Goal: Transaction & Acquisition: Book appointment/travel/reservation

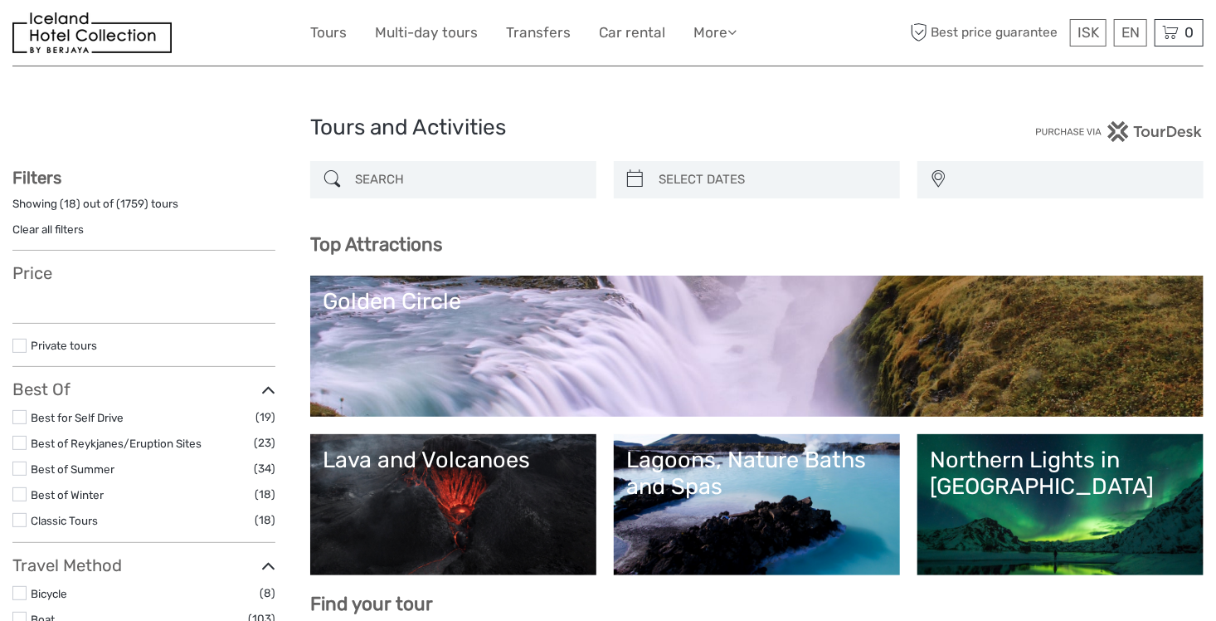
click at [513, 185] on input "search" at bounding box center [468, 179] width 240 height 29
click at [763, 178] on input "search" at bounding box center [772, 179] width 240 height 29
click at [684, 184] on input "search" at bounding box center [772, 179] width 240 height 29
click at [633, 183] on icon at bounding box center [635, 179] width 17 height 27
click at [753, 182] on input "search" at bounding box center [772, 179] width 240 height 29
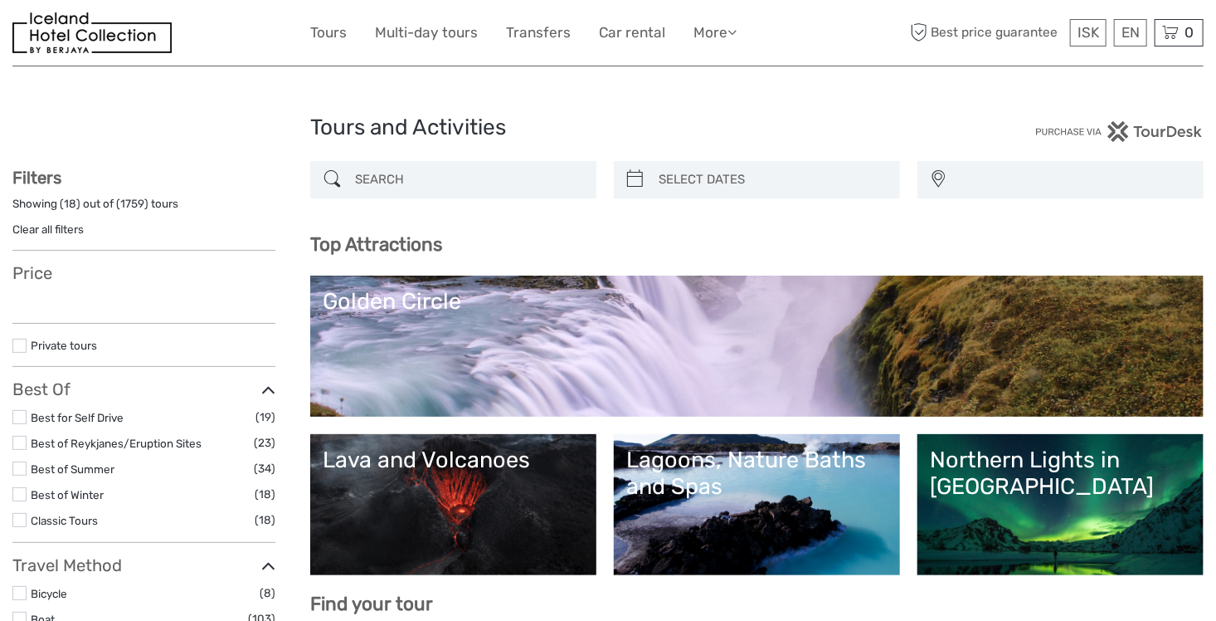
select select
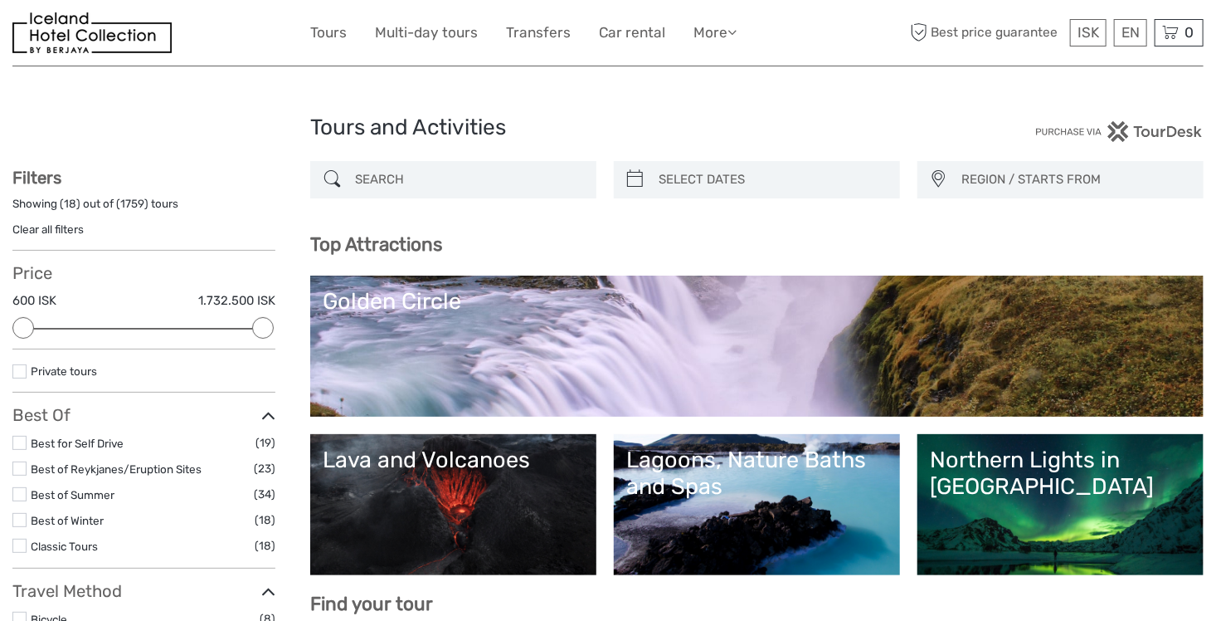
type input "09/09/2025"
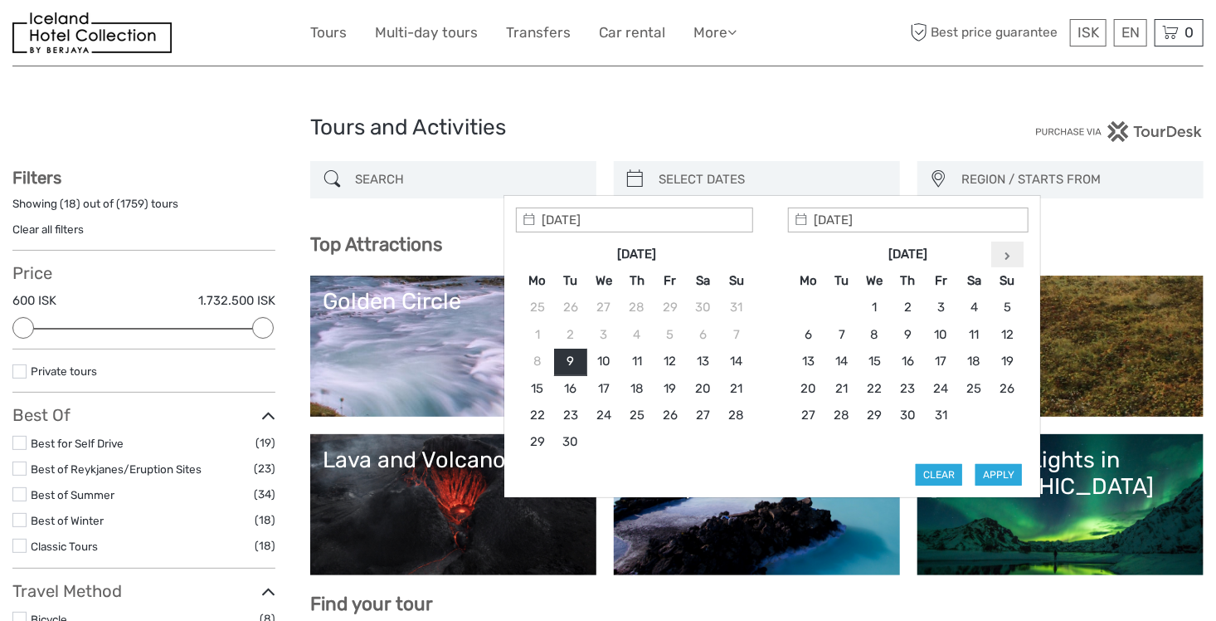
click at [1000, 256] on th at bounding box center [1007, 254] width 33 height 27
type input "26/01/2026"
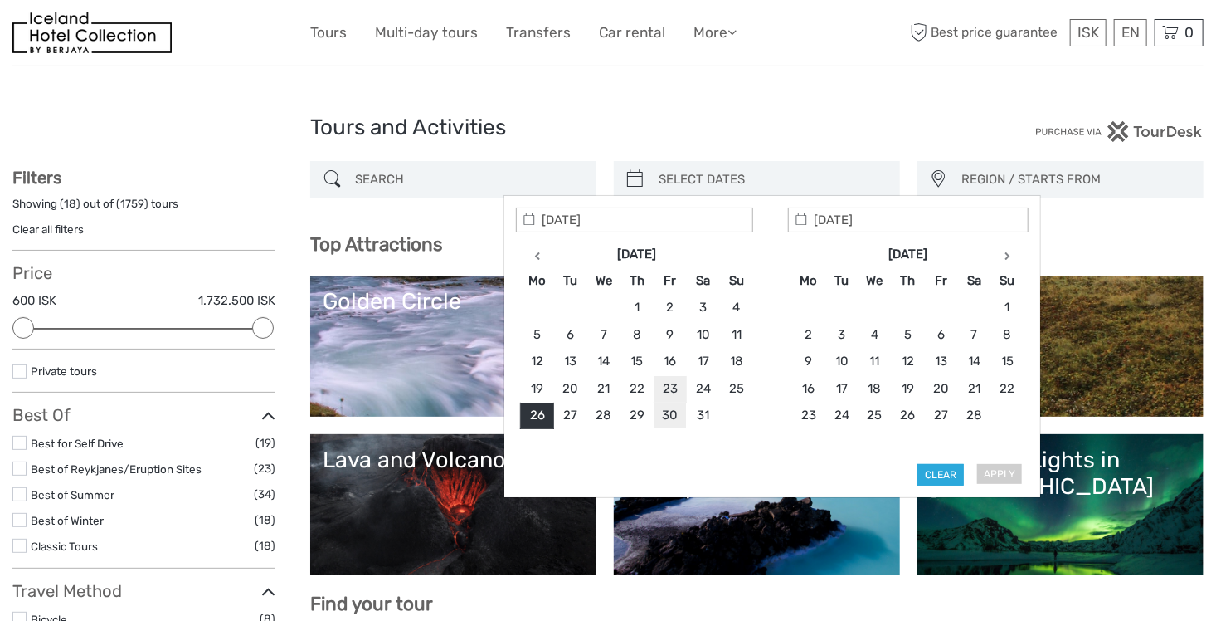
type input "30/01/2026"
type input "26/01/2026"
click at [1005, 472] on button "Apply" at bounding box center [999, 475] width 46 height 22
type input "26/01/2026 - 30/01/2026"
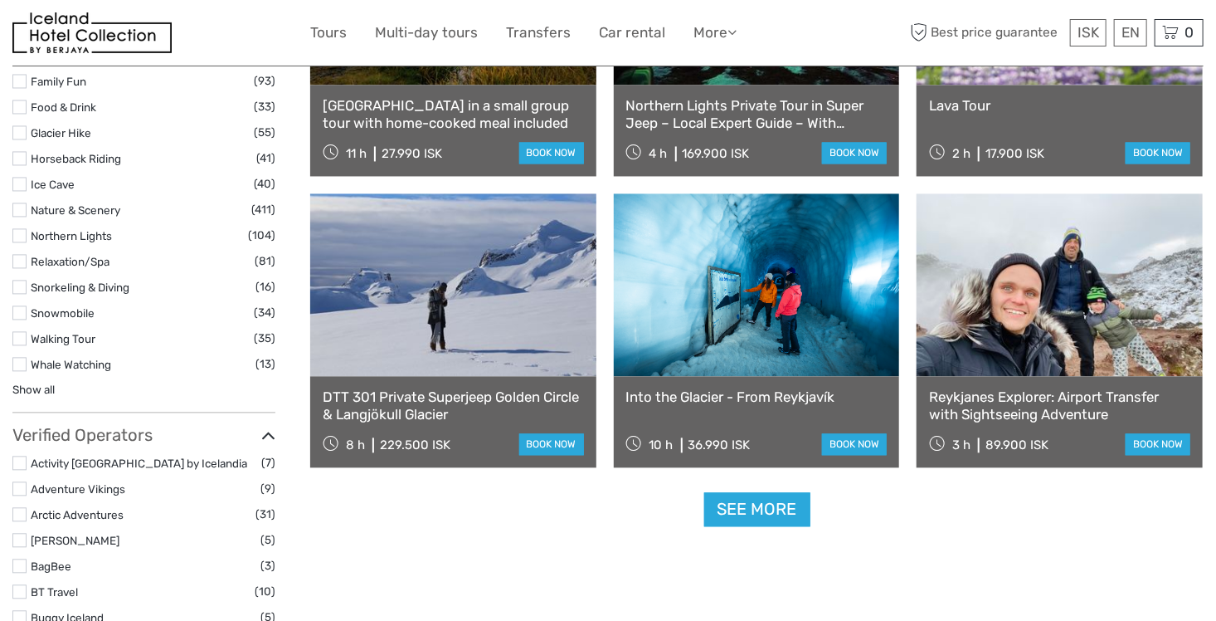
scroll to position [1532, 0]
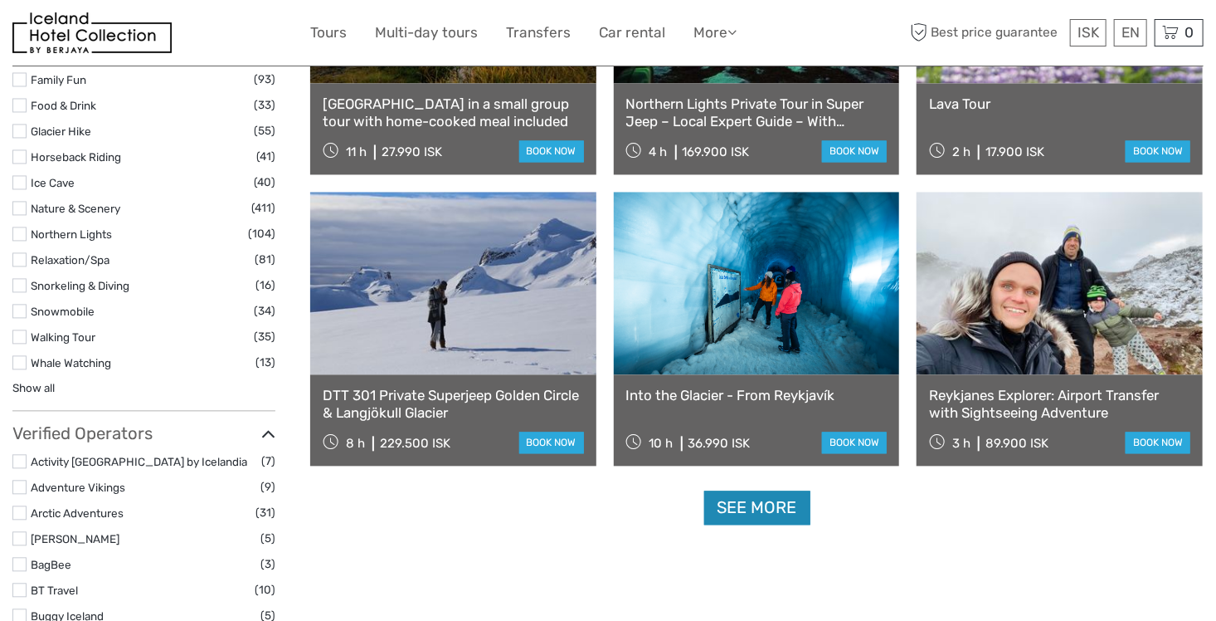
click at [788, 509] on link "See more" at bounding box center [757, 507] width 106 height 34
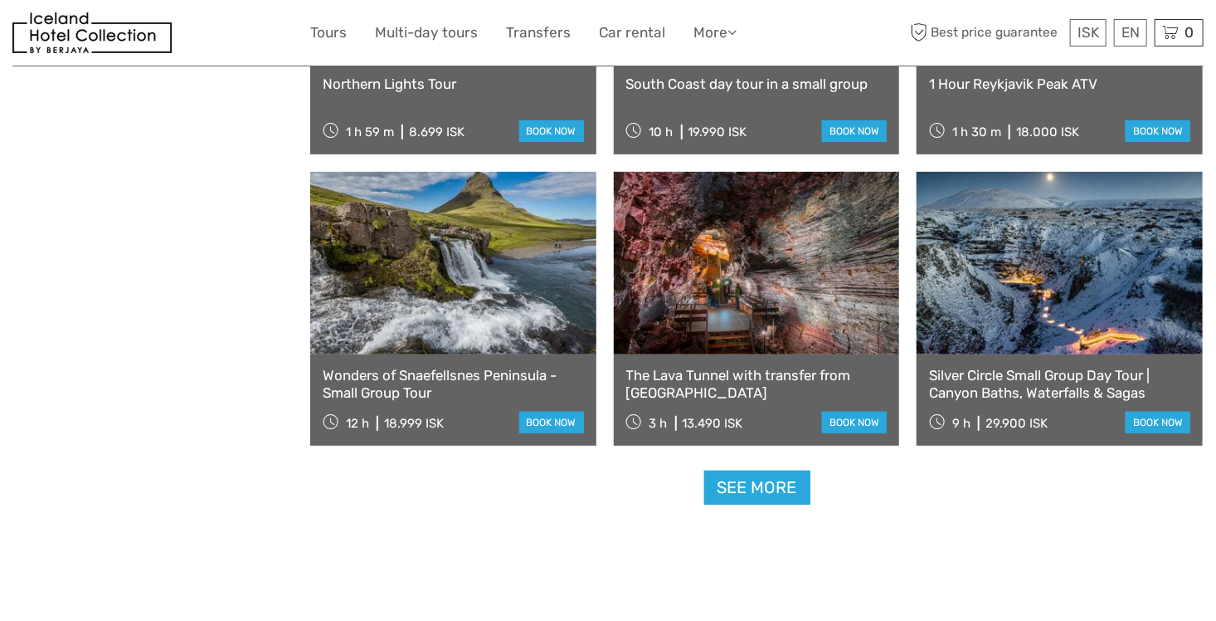
scroll to position [3302, 0]
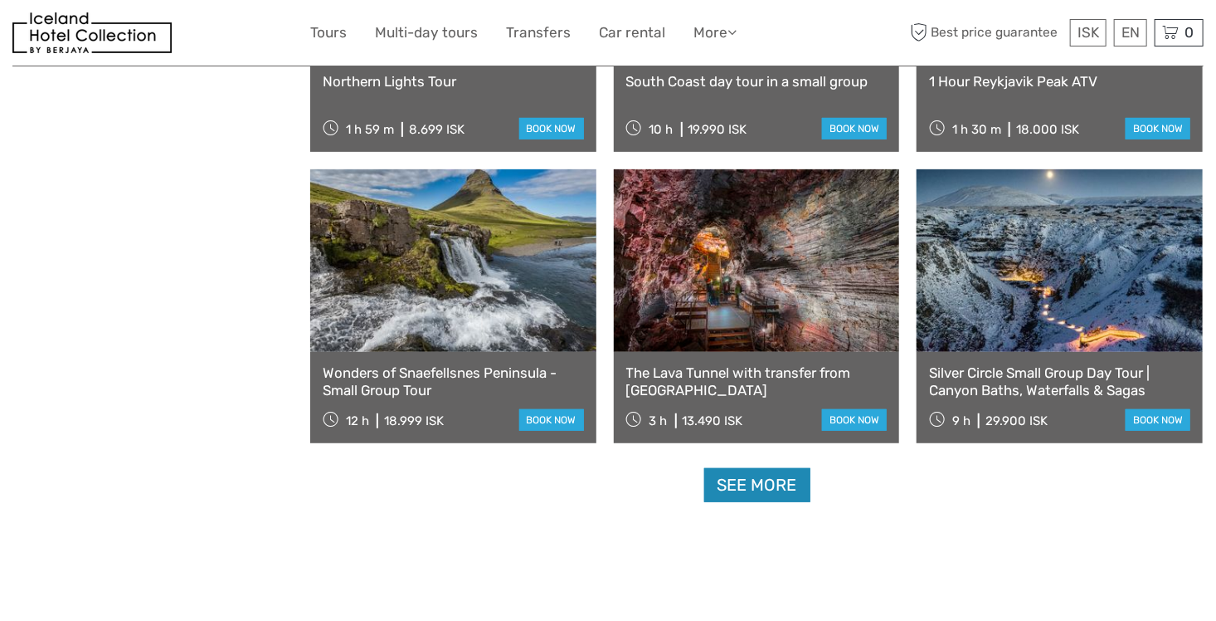
click at [741, 475] on link "See more" at bounding box center [757, 485] width 106 height 34
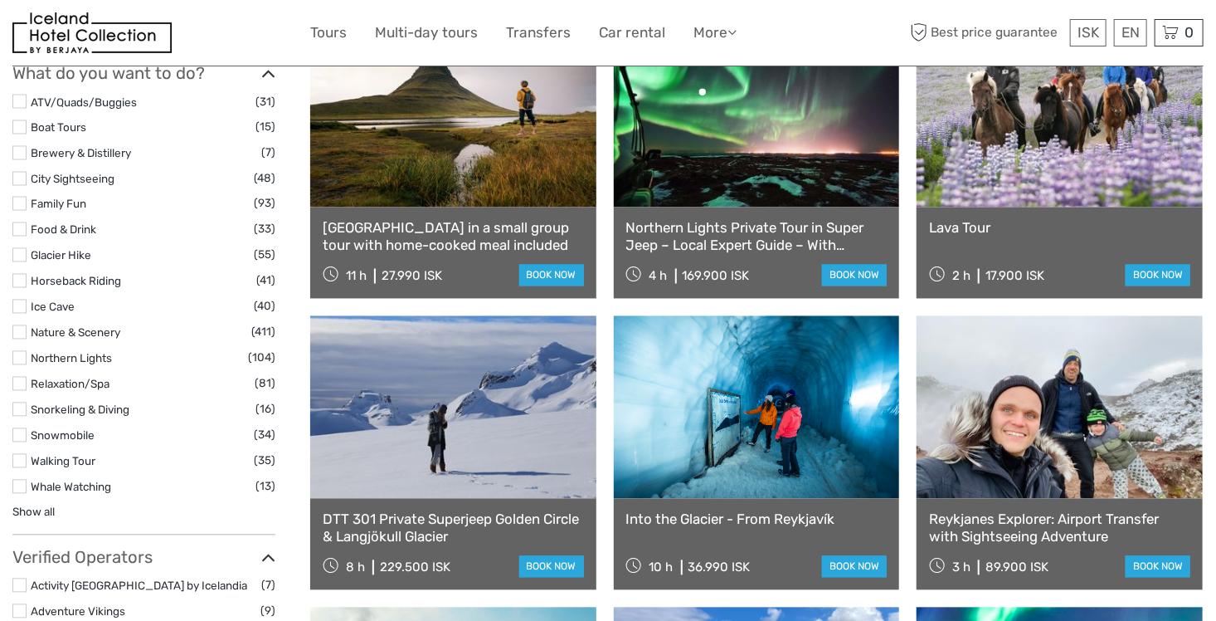
scroll to position [1421, 0]
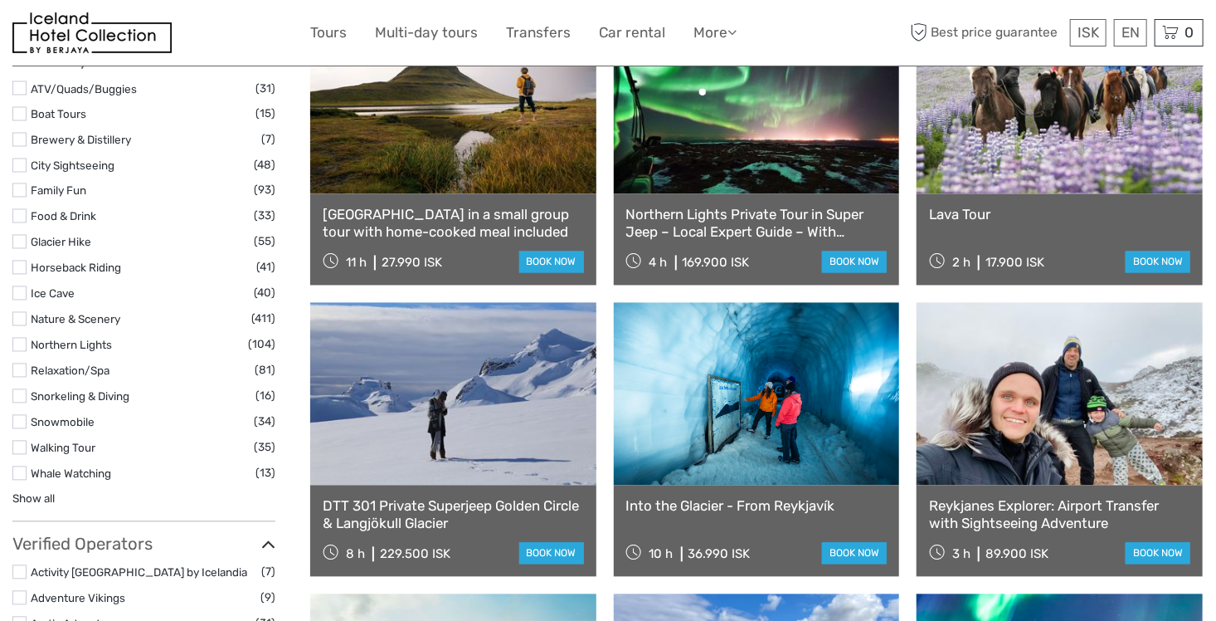
click at [22, 419] on label at bounding box center [19, 422] width 14 height 14
click at [0, 0] on input "checkbox" at bounding box center [0, 0] width 0 height 0
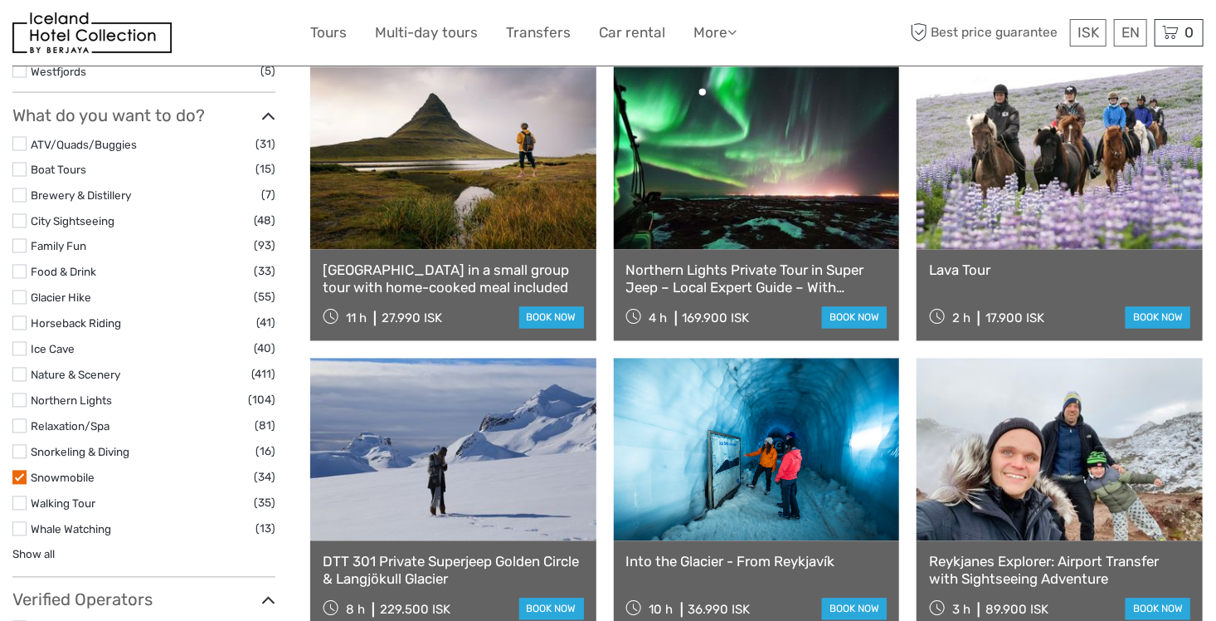
scroll to position [1366, 0]
click at [17, 345] on label at bounding box center [19, 348] width 14 height 14
click at [0, 0] on input "checkbox" at bounding box center [0, 0] width 0 height 0
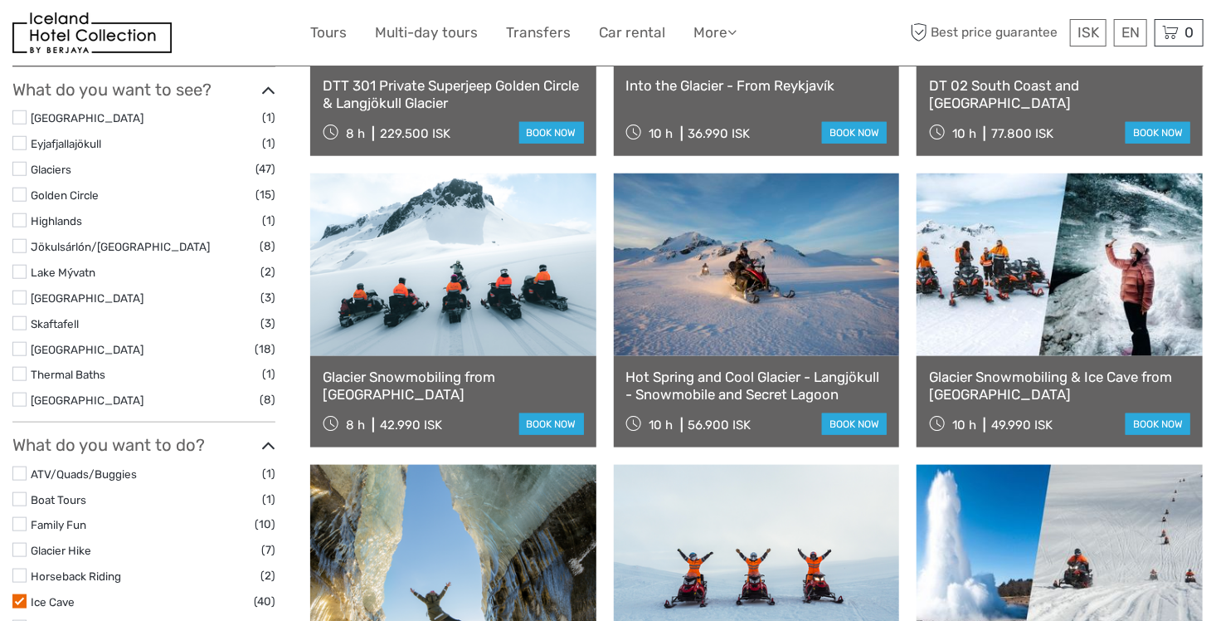
scroll to position [676, 0]
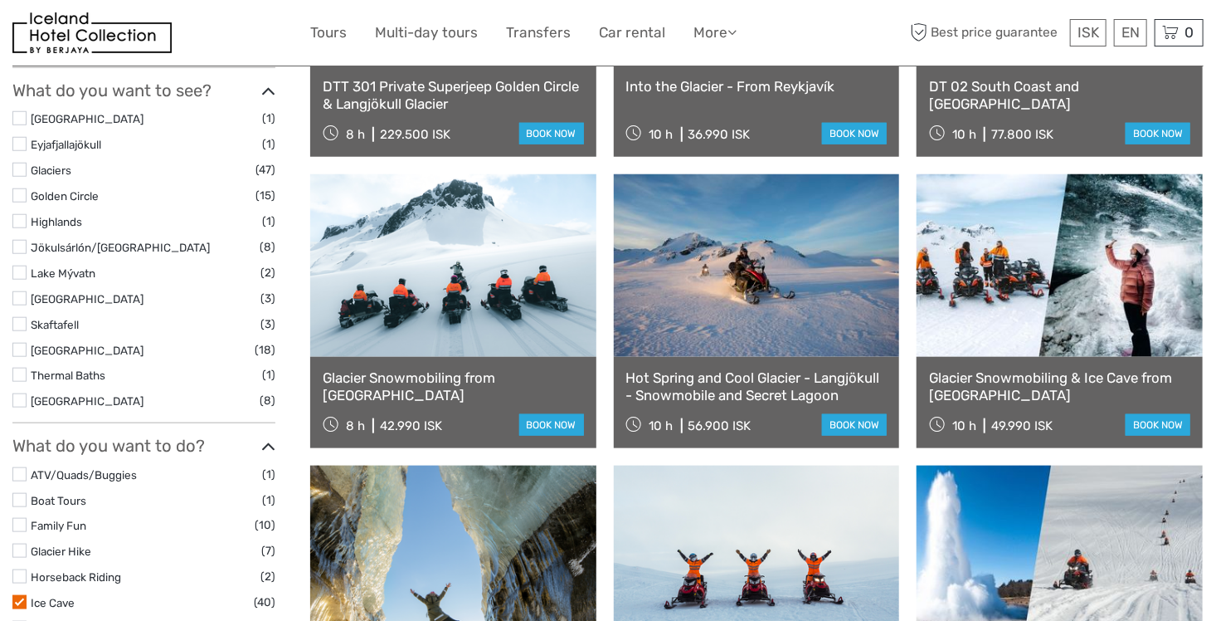
click at [21, 169] on label at bounding box center [19, 170] width 14 height 14
click at [0, 0] on input "checkbox" at bounding box center [0, 0] width 0 height 0
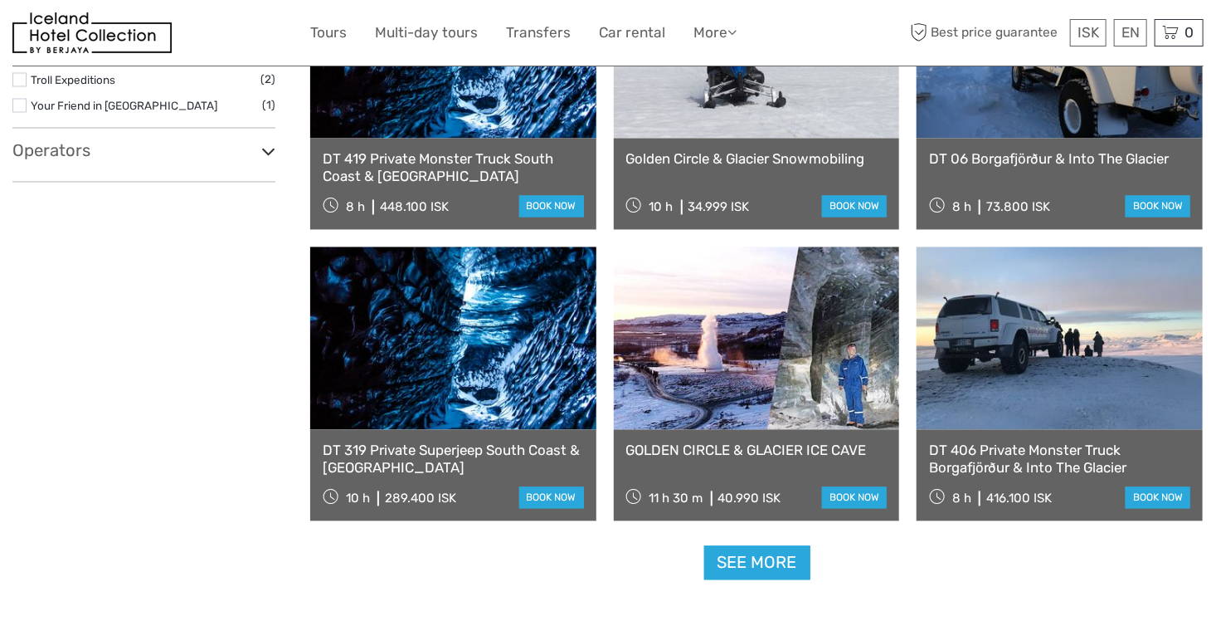
scroll to position [1532, 0]
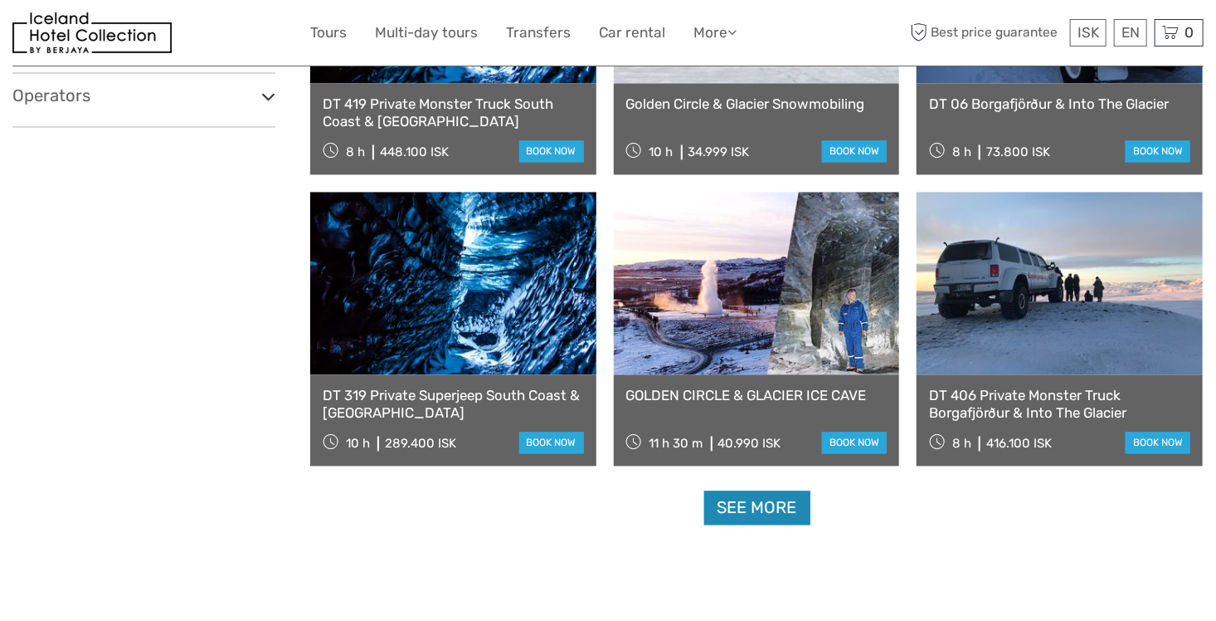
click at [739, 497] on link "See more" at bounding box center [757, 507] width 106 height 34
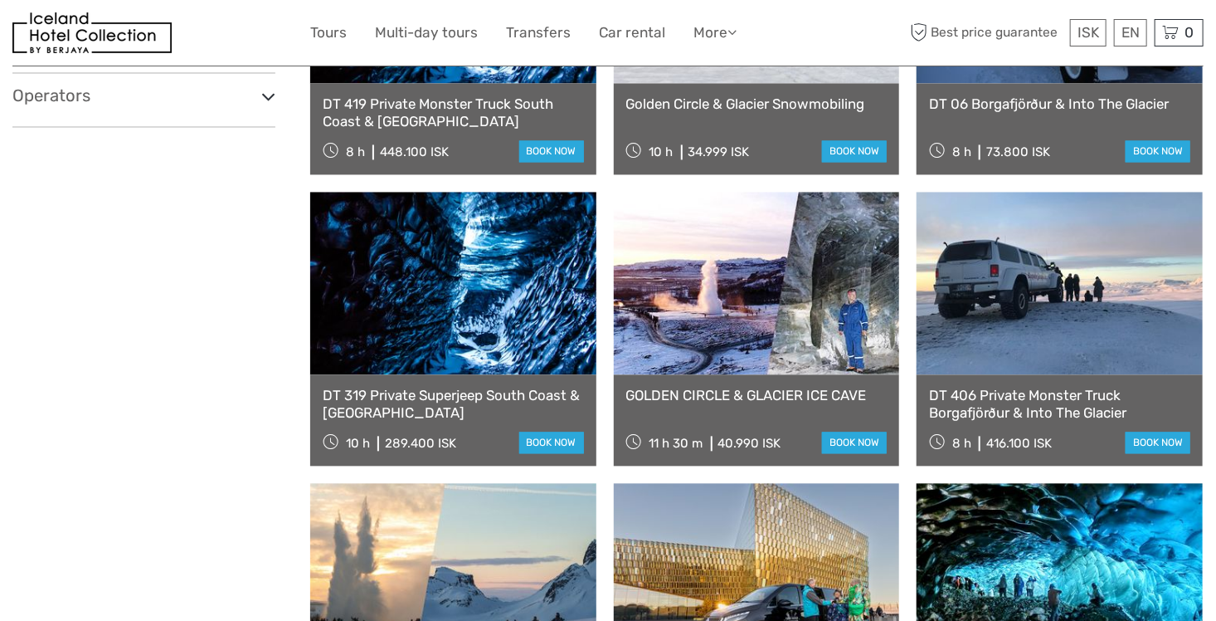
click at [412, 302] on link at bounding box center [453, 283] width 286 height 183
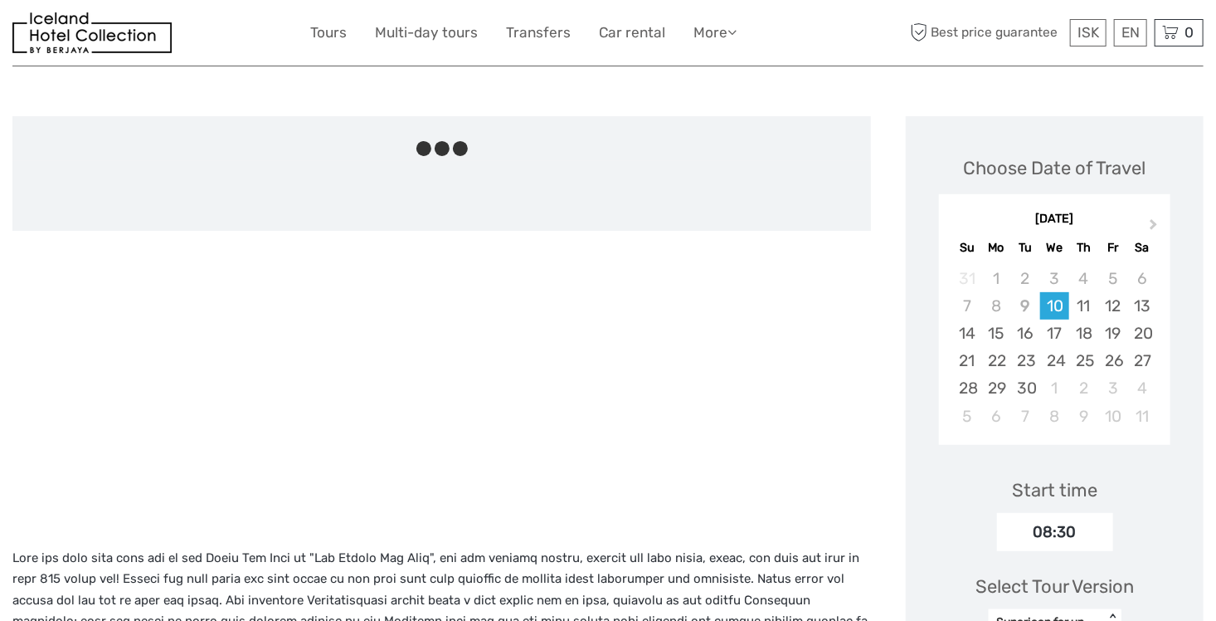
scroll to position [166, 0]
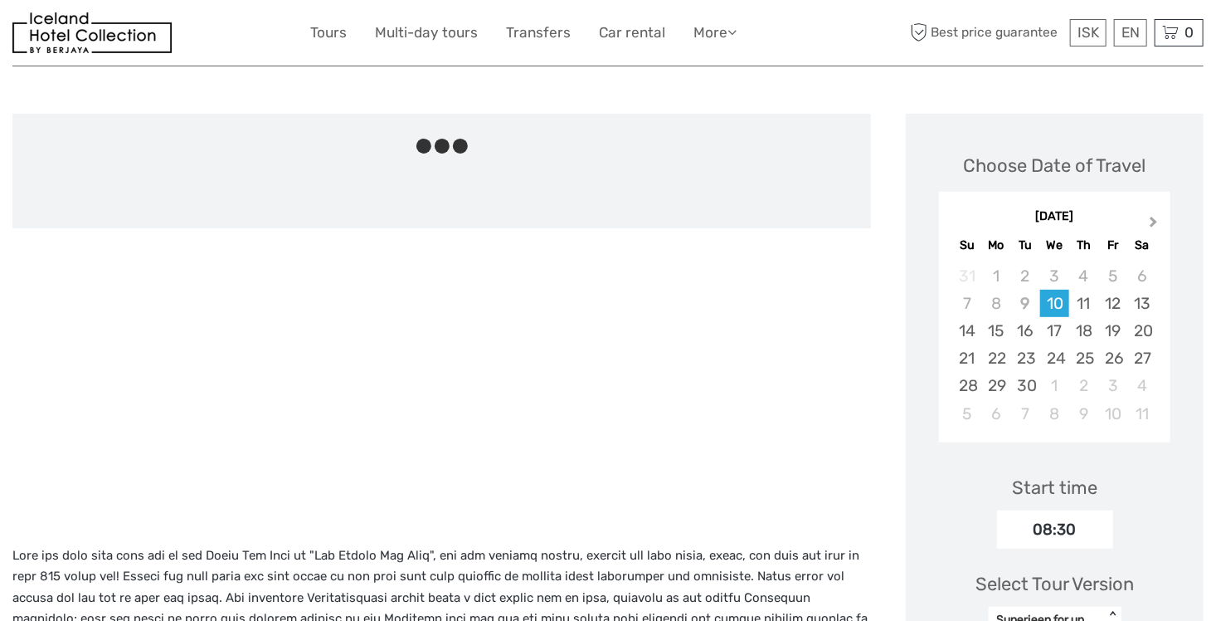
click at [1157, 220] on button "Next Month" at bounding box center [1155, 225] width 27 height 27
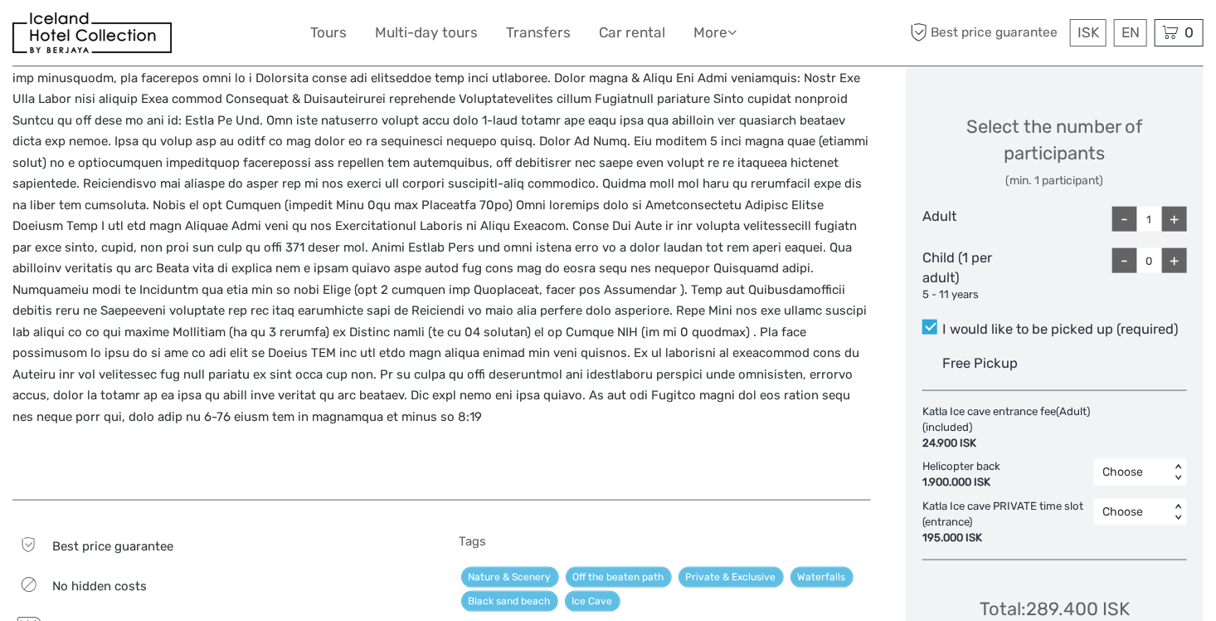
scroll to position [774, 0]
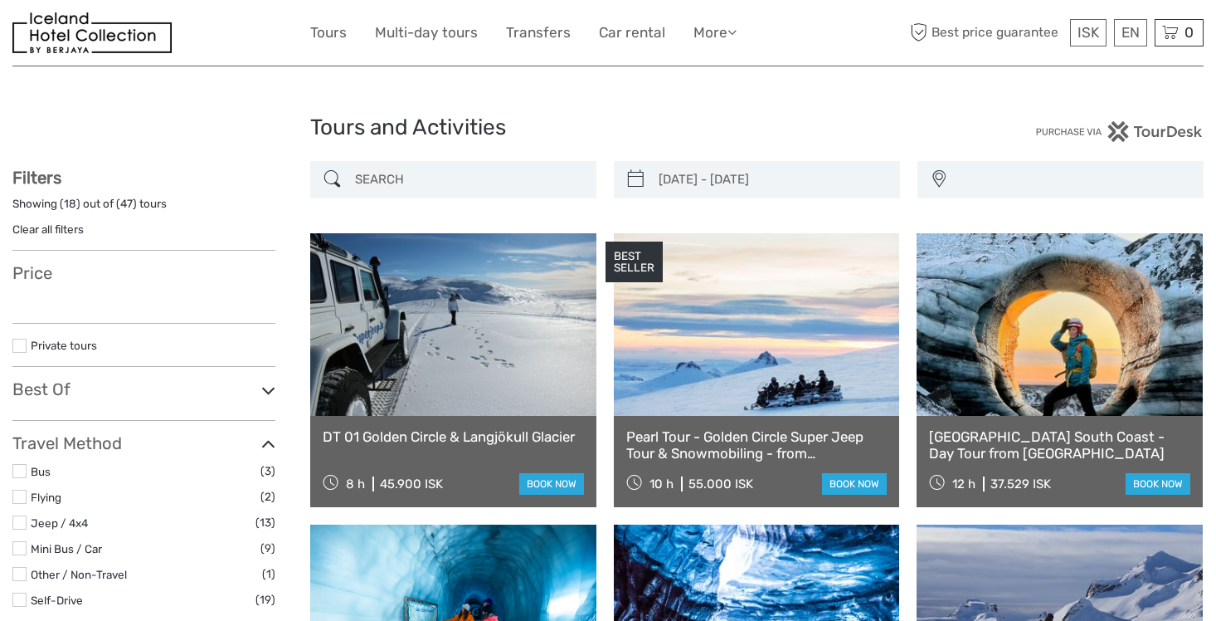
select select
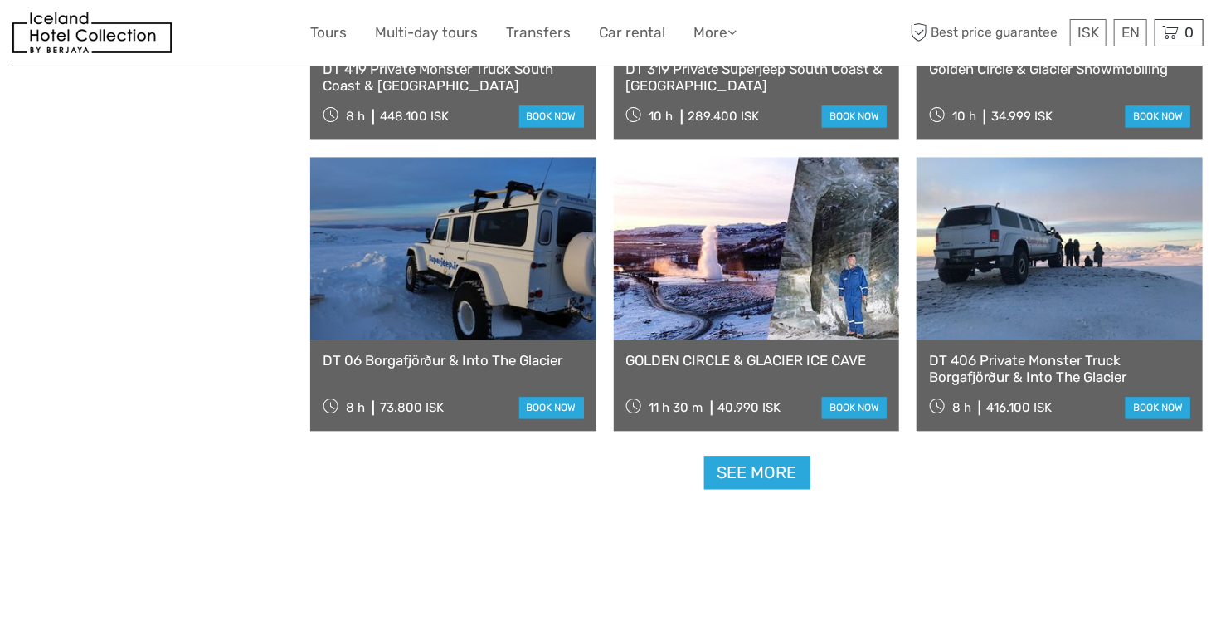
type input "26/01/2026 - 30/01/2026"
select select
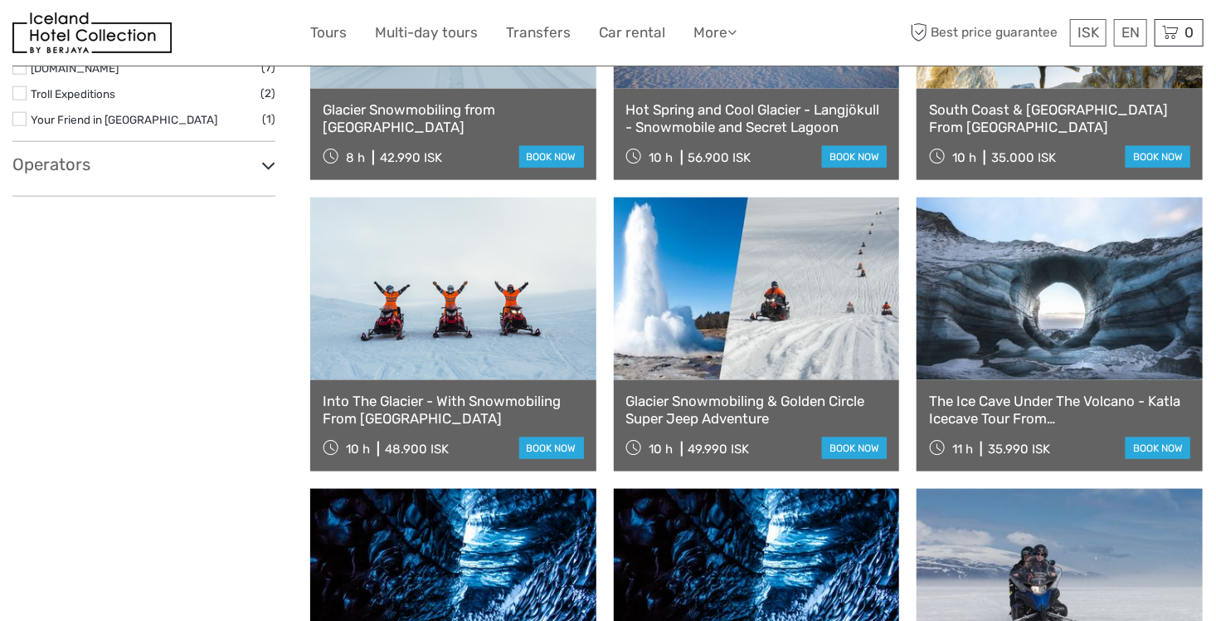
scroll to position [979, 0]
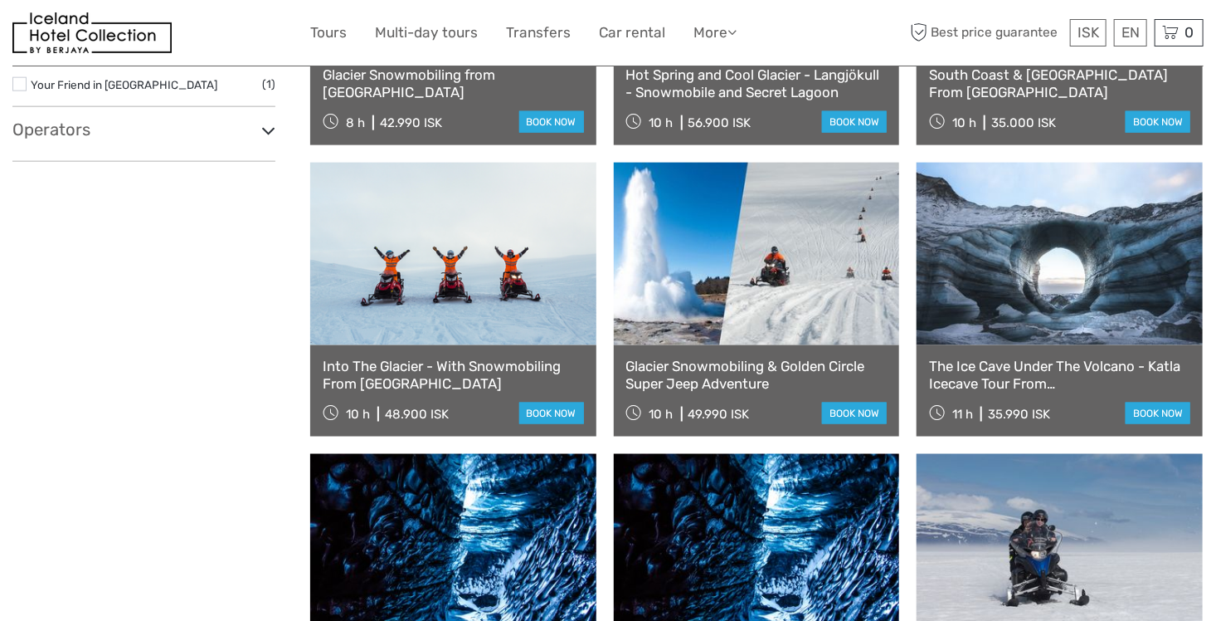
click at [1016, 337] on link at bounding box center [1060, 254] width 286 height 183
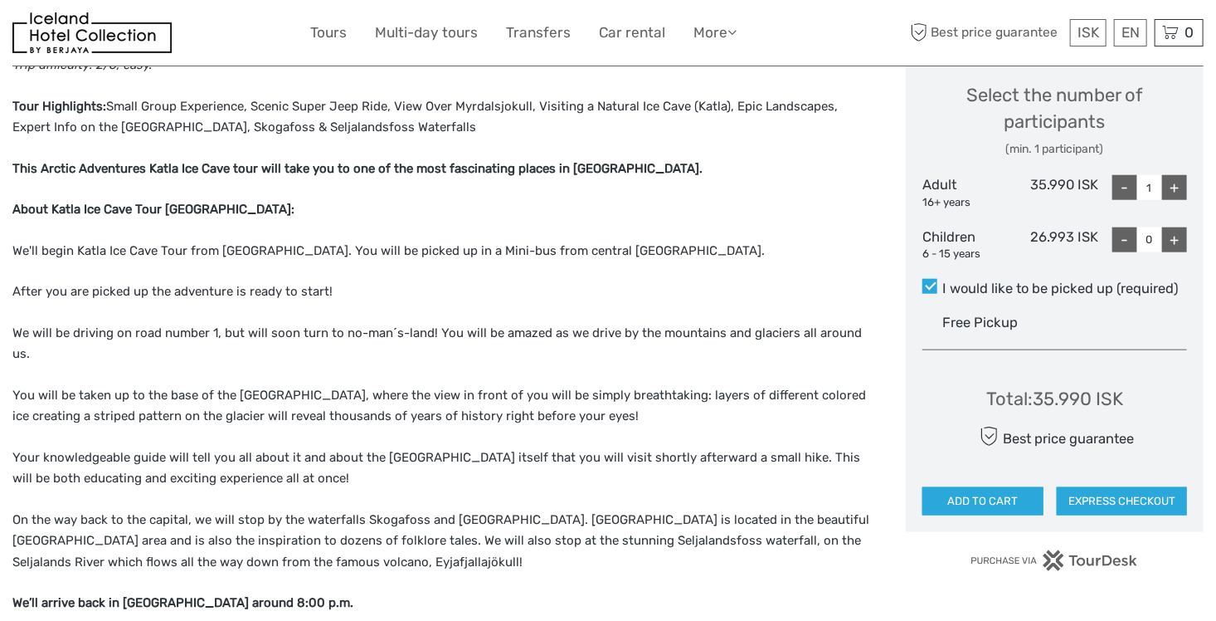
scroll to position [709, 0]
click at [1176, 186] on div "+" at bounding box center [1174, 186] width 25 height 25
type input "2"
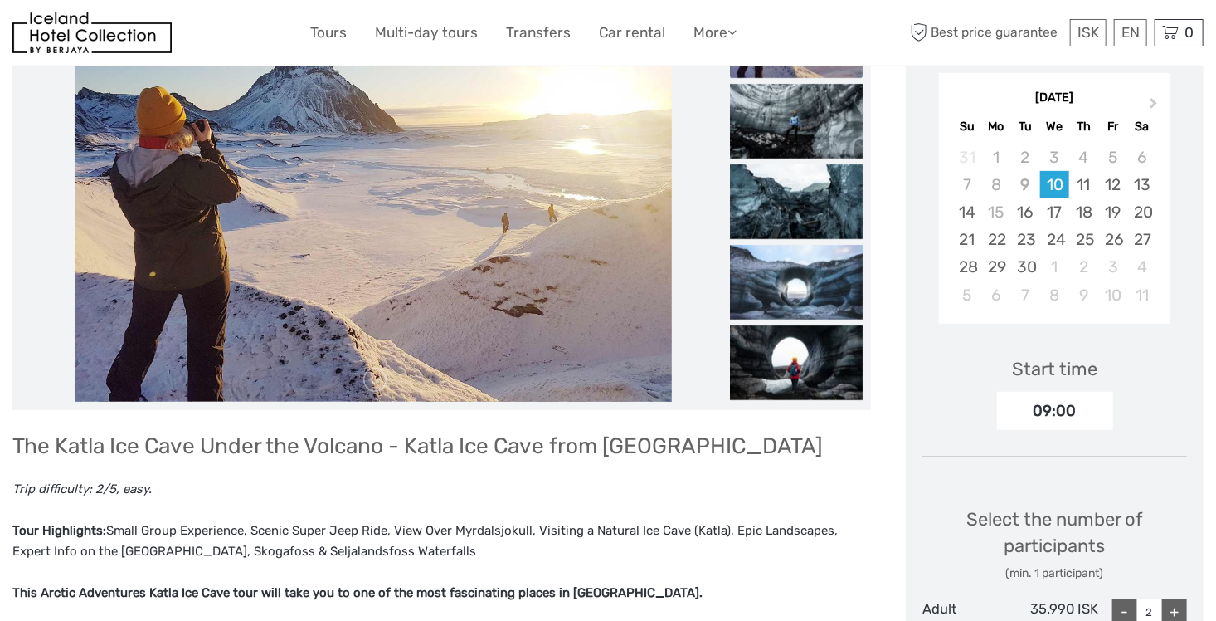
scroll to position [442, 0]
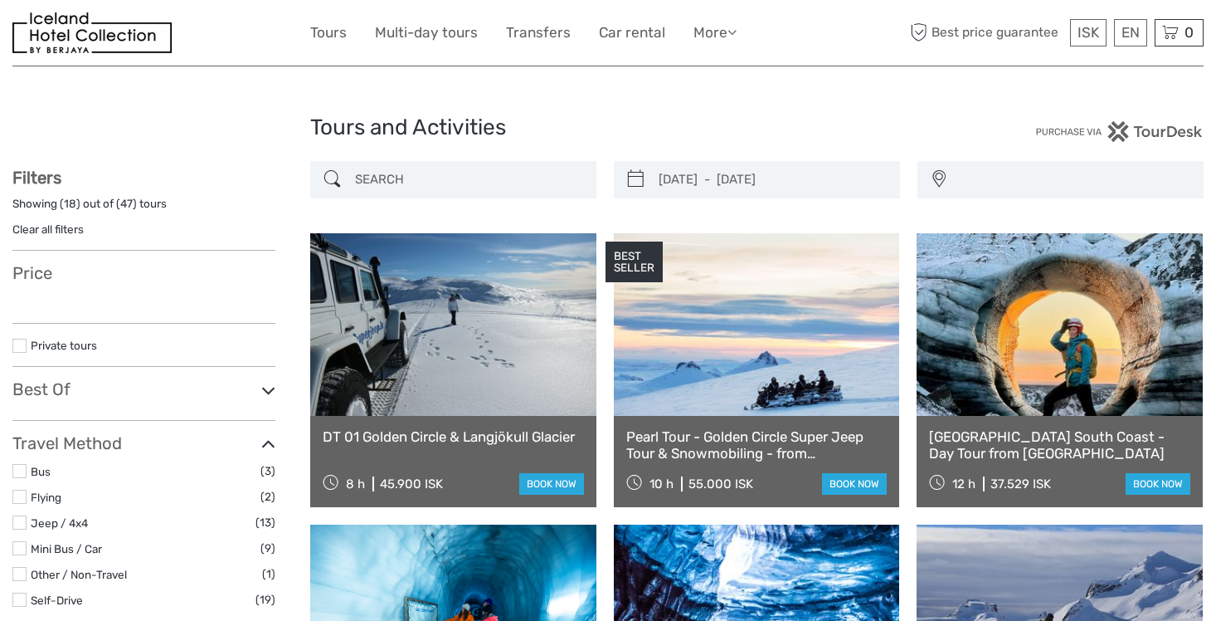
select select
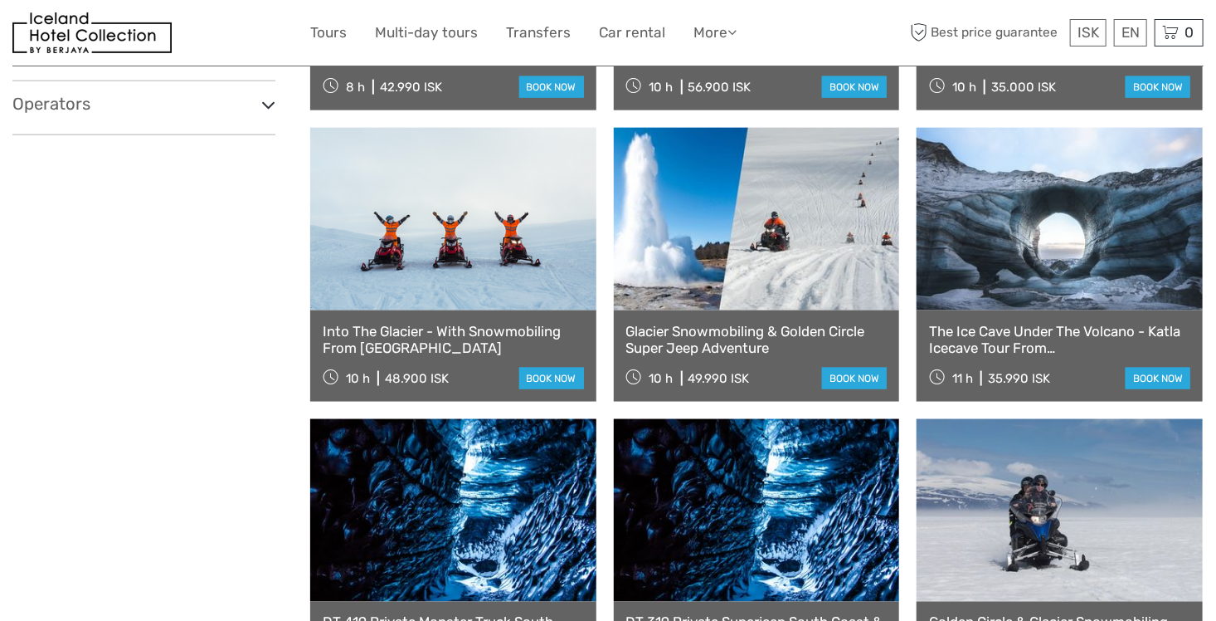
select select
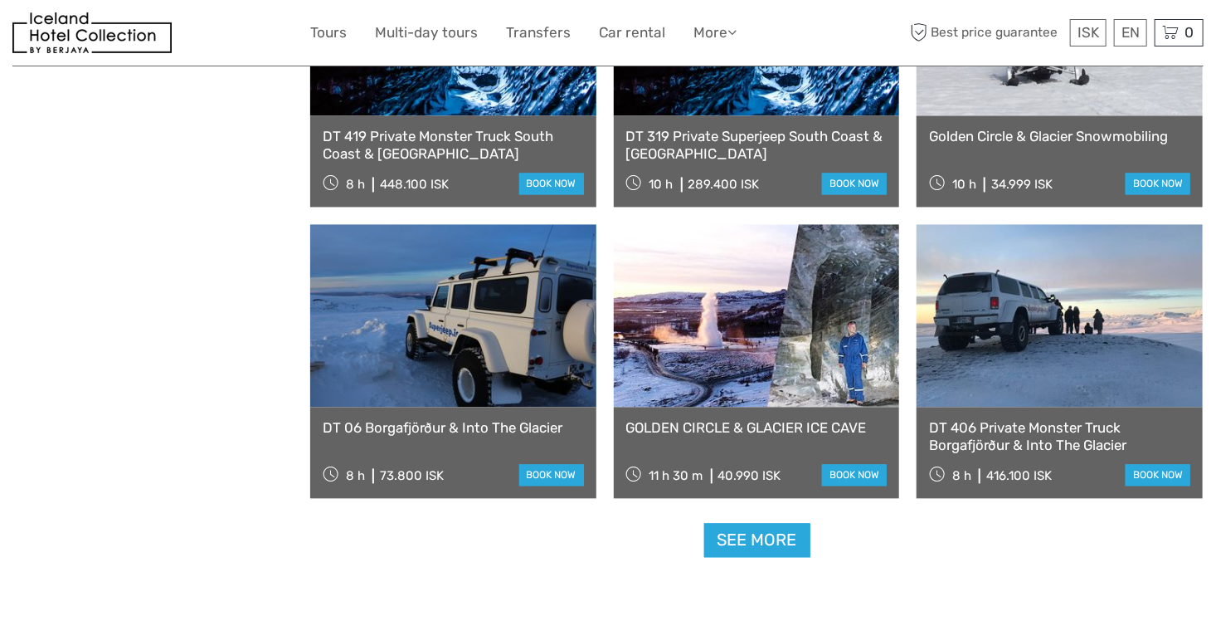
scroll to position [1532, 0]
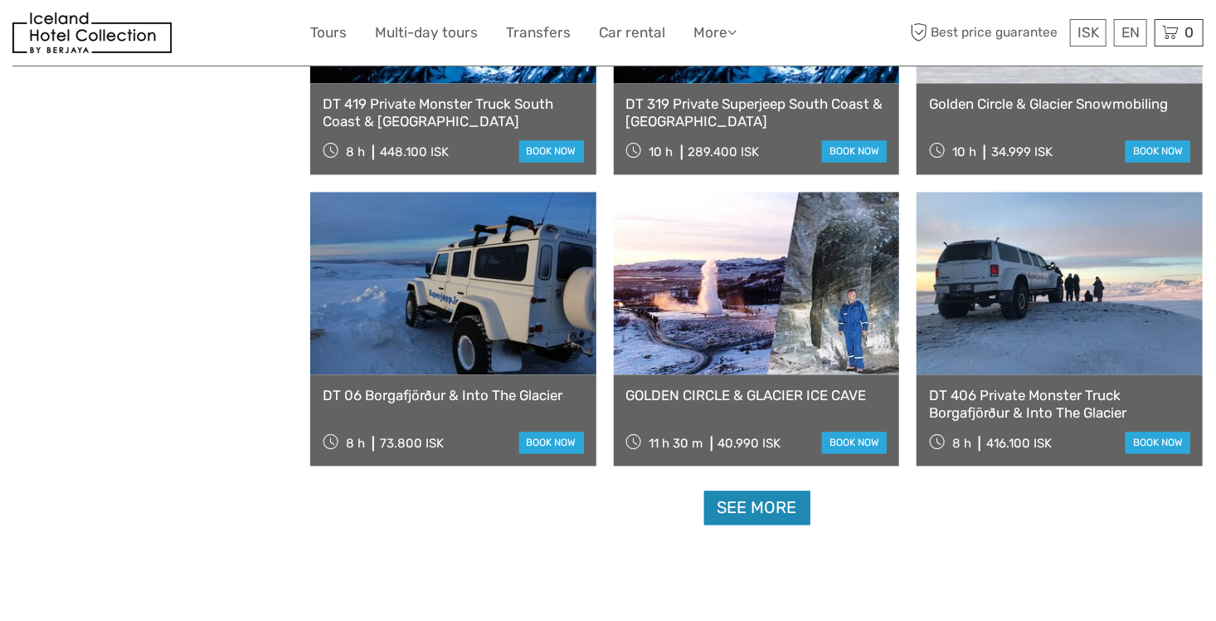
click at [744, 499] on link "See more" at bounding box center [757, 507] width 106 height 34
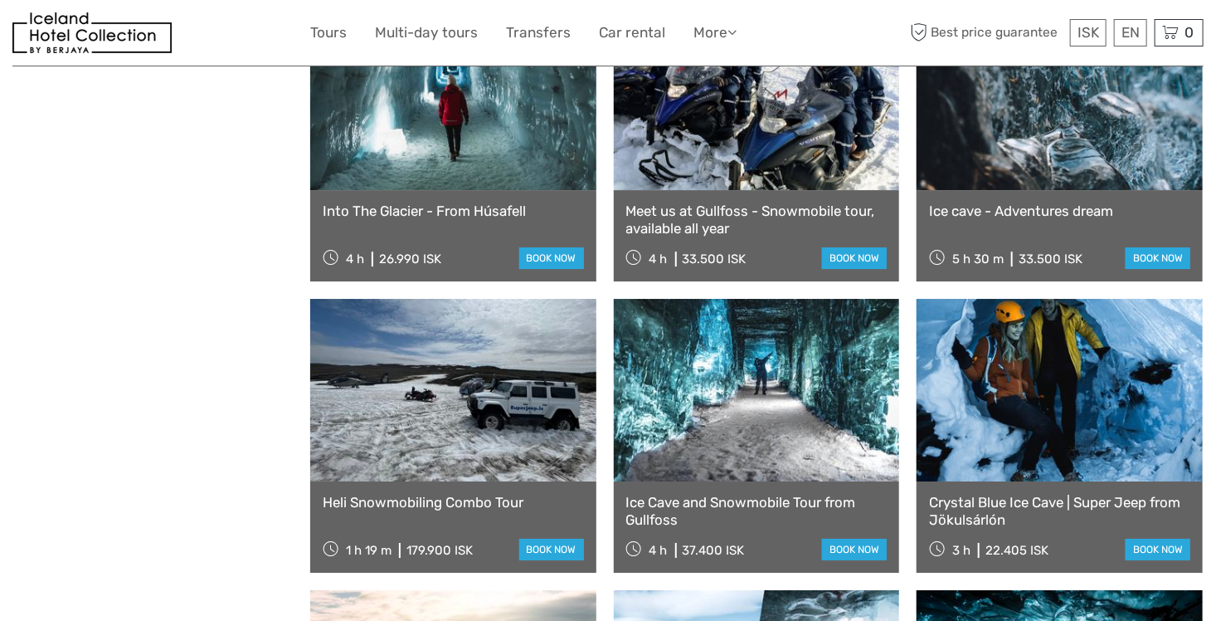
scroll to position [2472, 0]
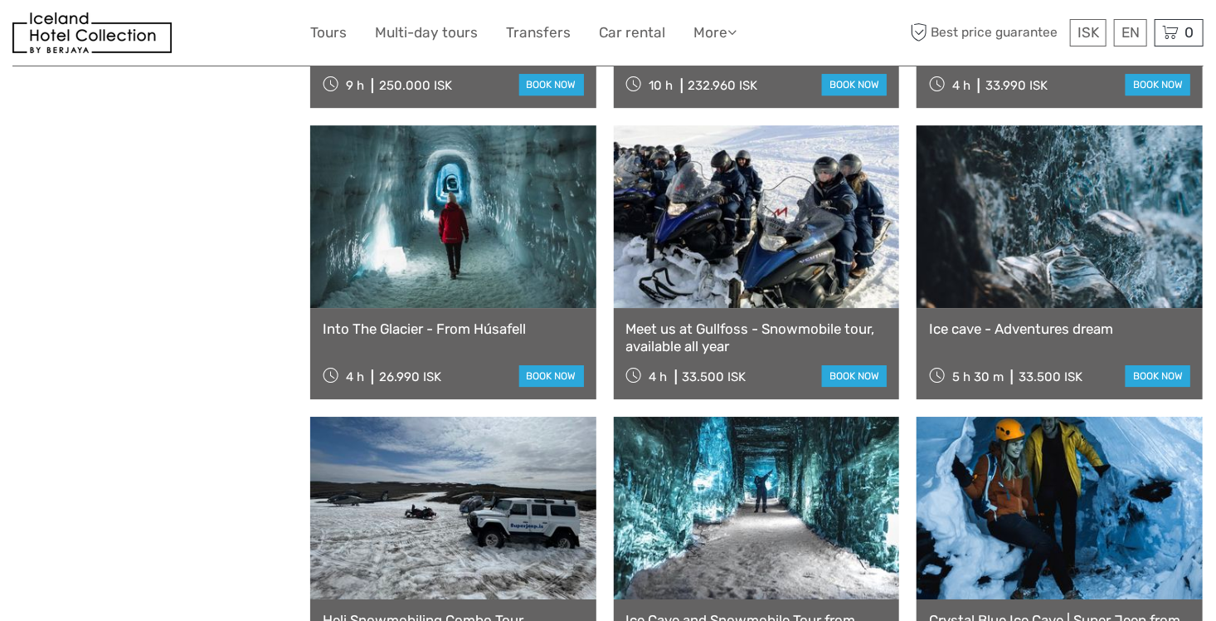
click at [1069, 262] on link at bounding box center [1060, 216] width 286 height 183
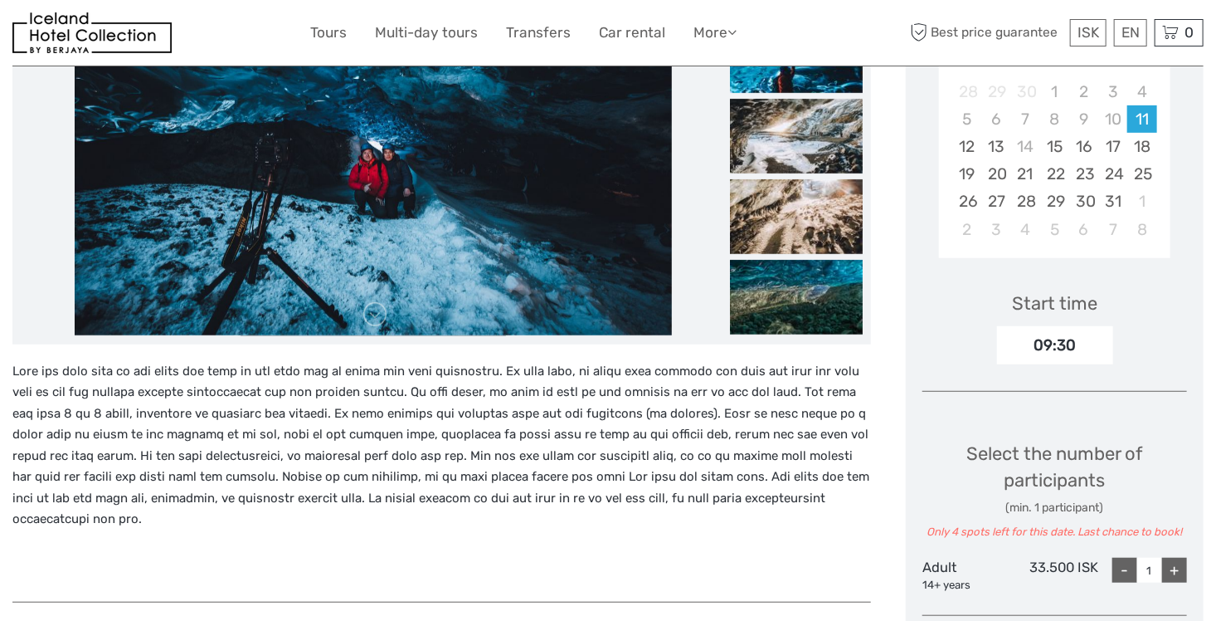
scroll to position [442, 0]
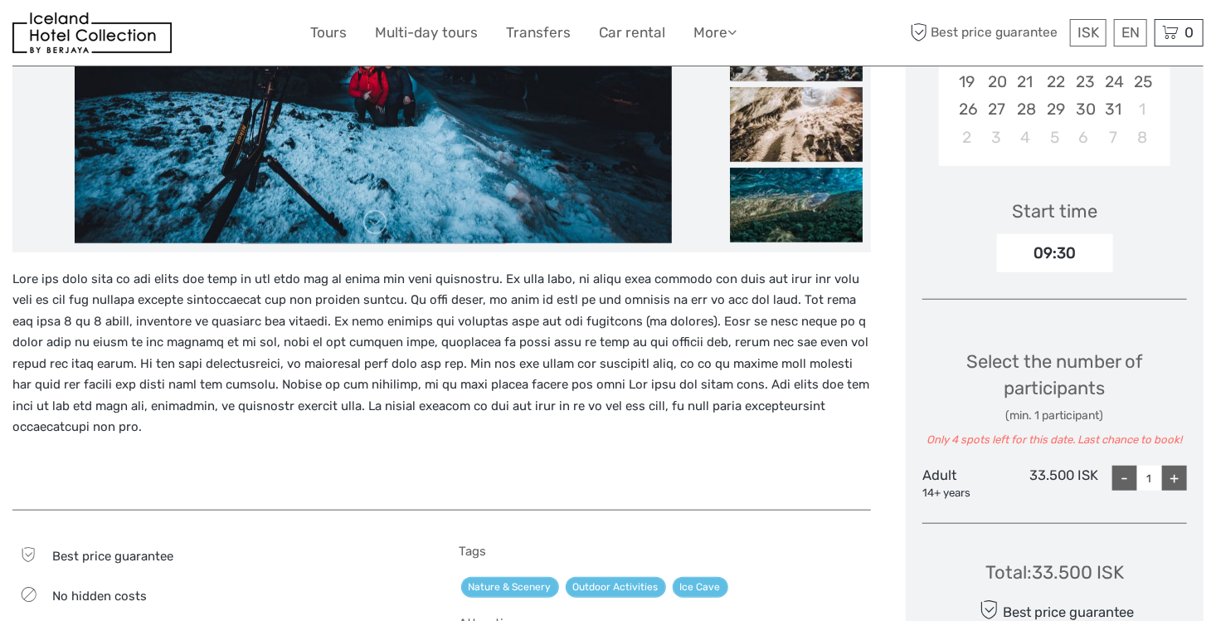
click at [1179, 480] on div "+" at bounding box center [1174, 477] width 25 height 25
type input "2"
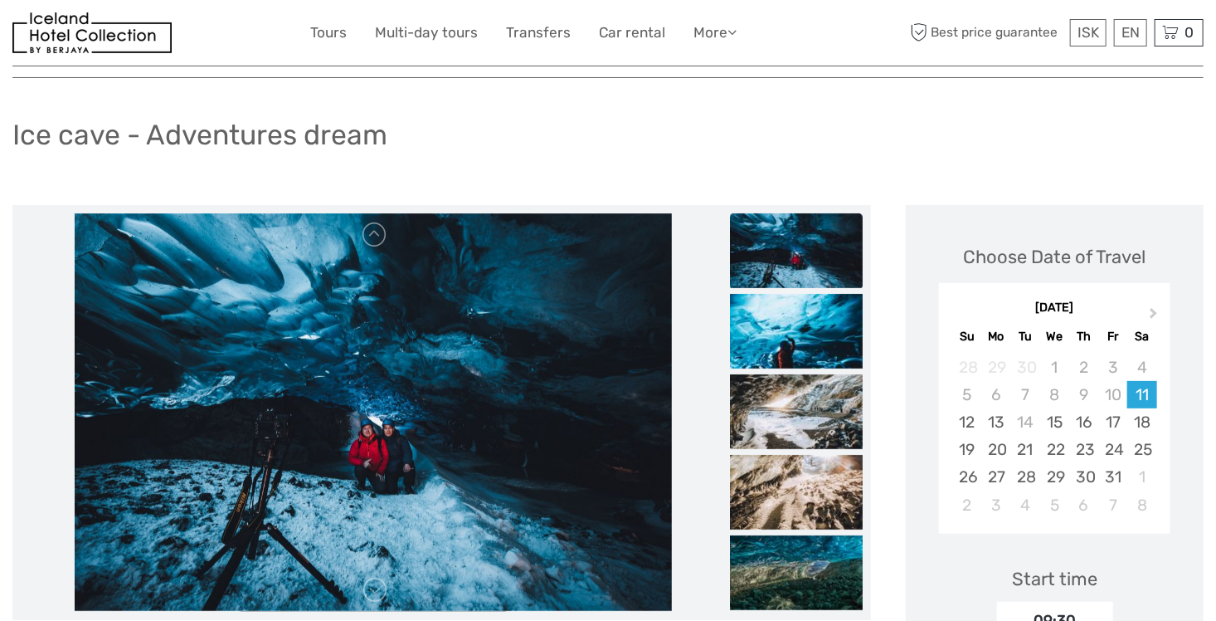
scroll to position [0, 0]
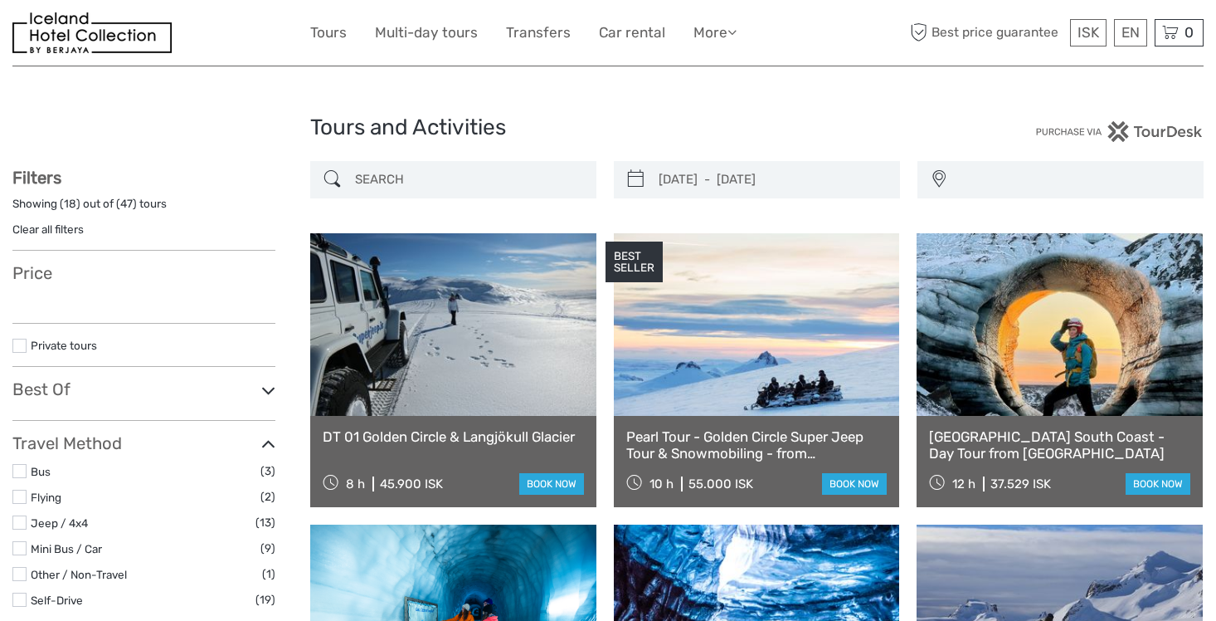
select select
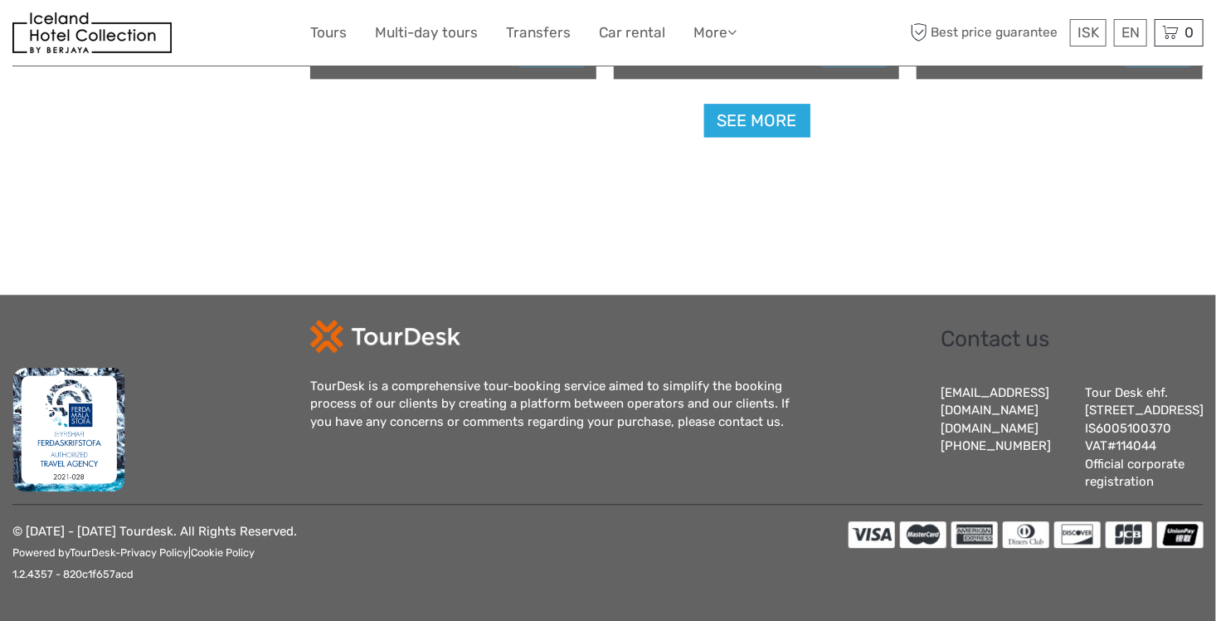
select select
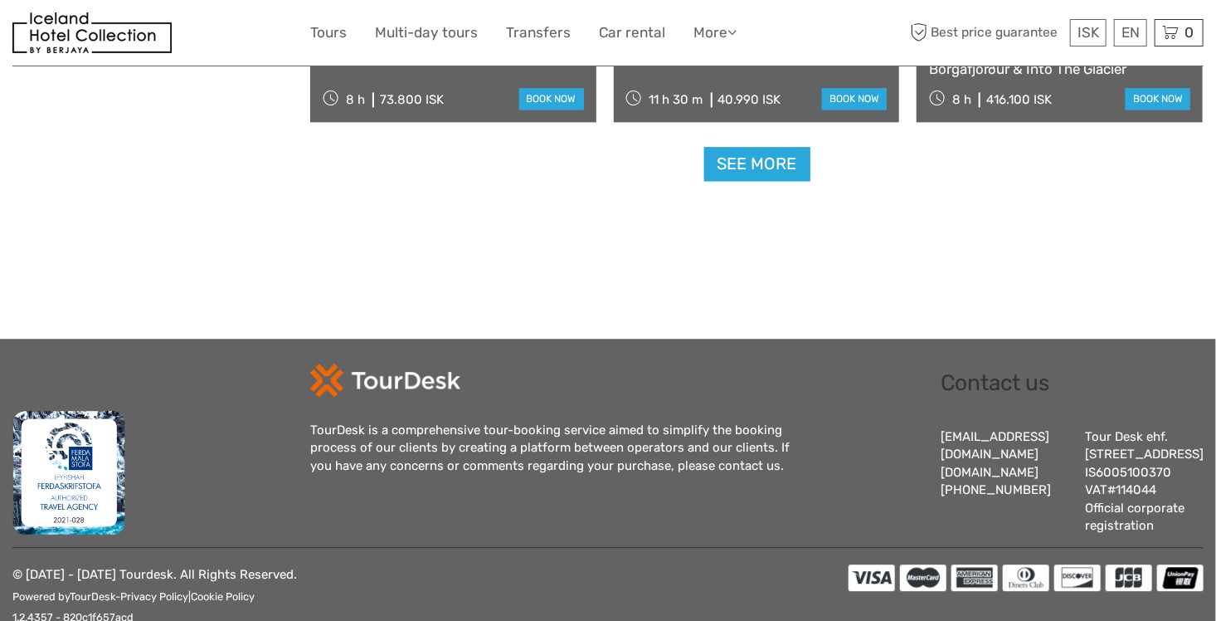
scroll to position [1881, 0]
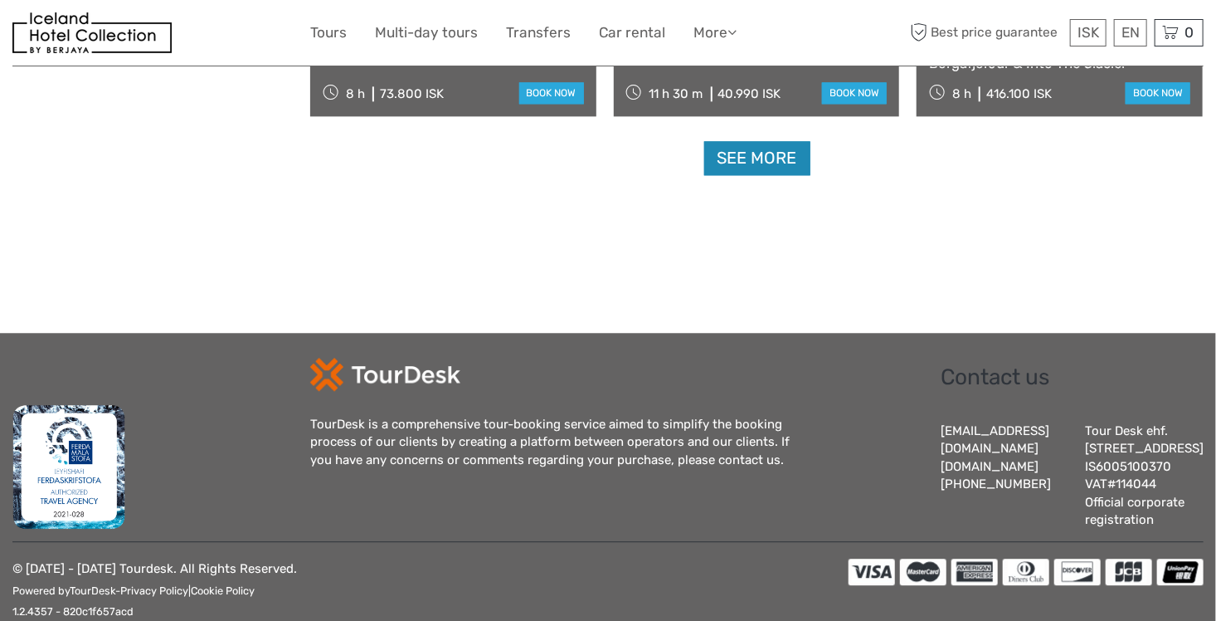
click at [747, 169] on link "See more" at bounding box center [757, 158] width 106 height 34
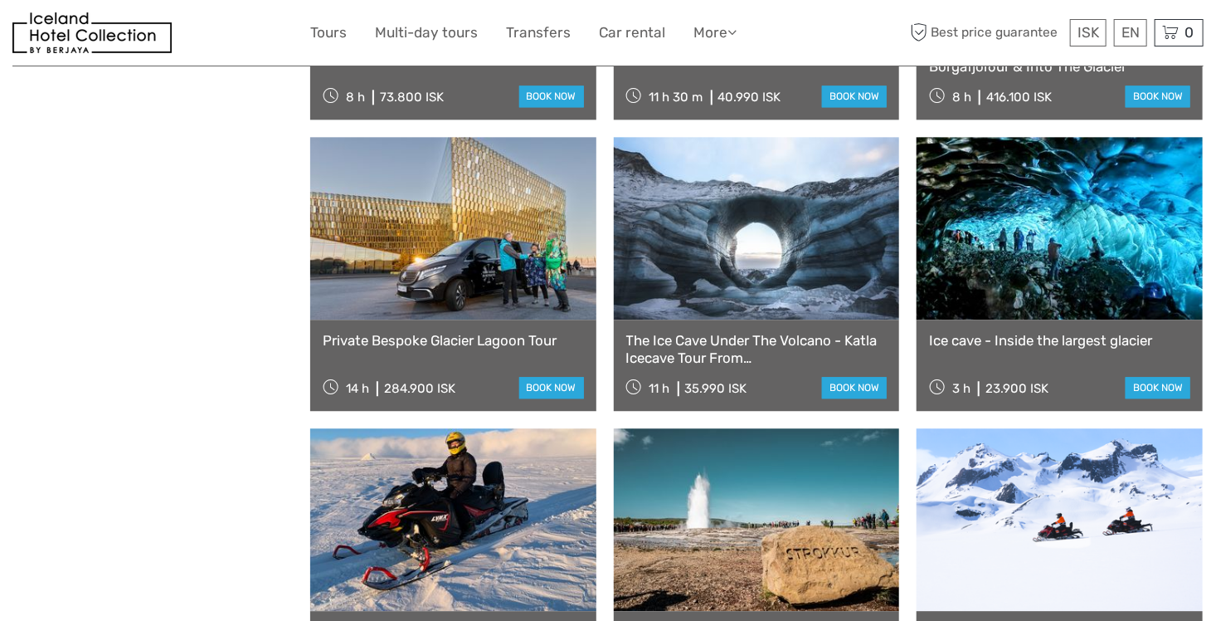
click at [1115, 282] on link at bounding box center [1060, 228] width 286 height 183
click at [1043, 272] on link at bounding box center [1060, 228] width 286 height 183
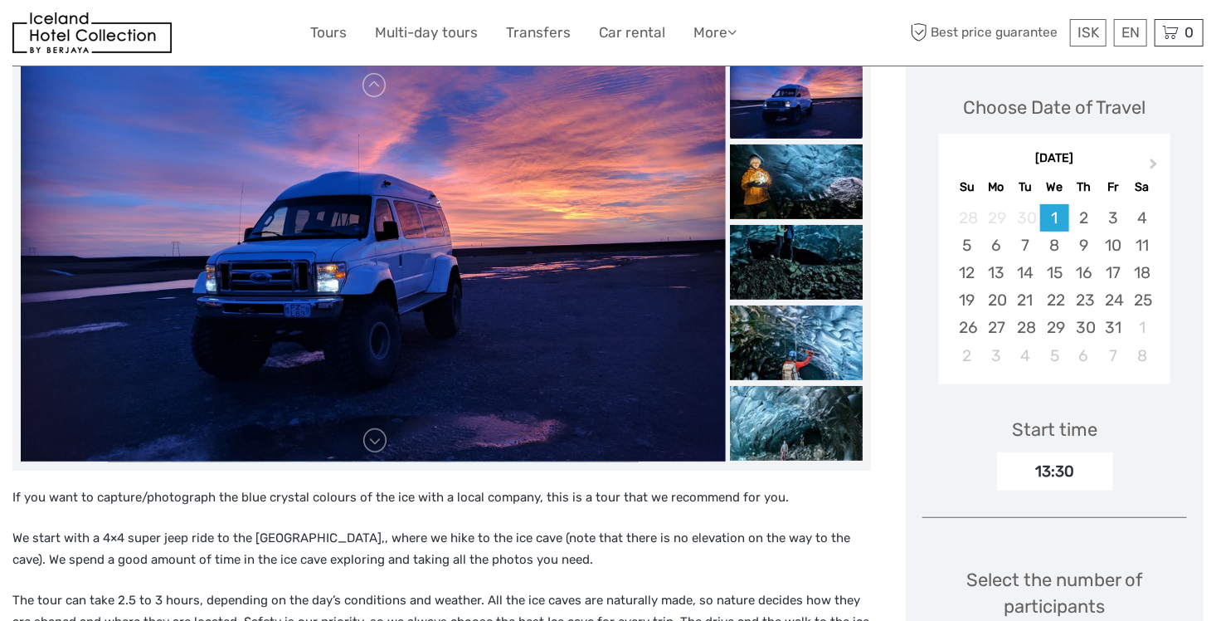
scroll to position [221, 0]
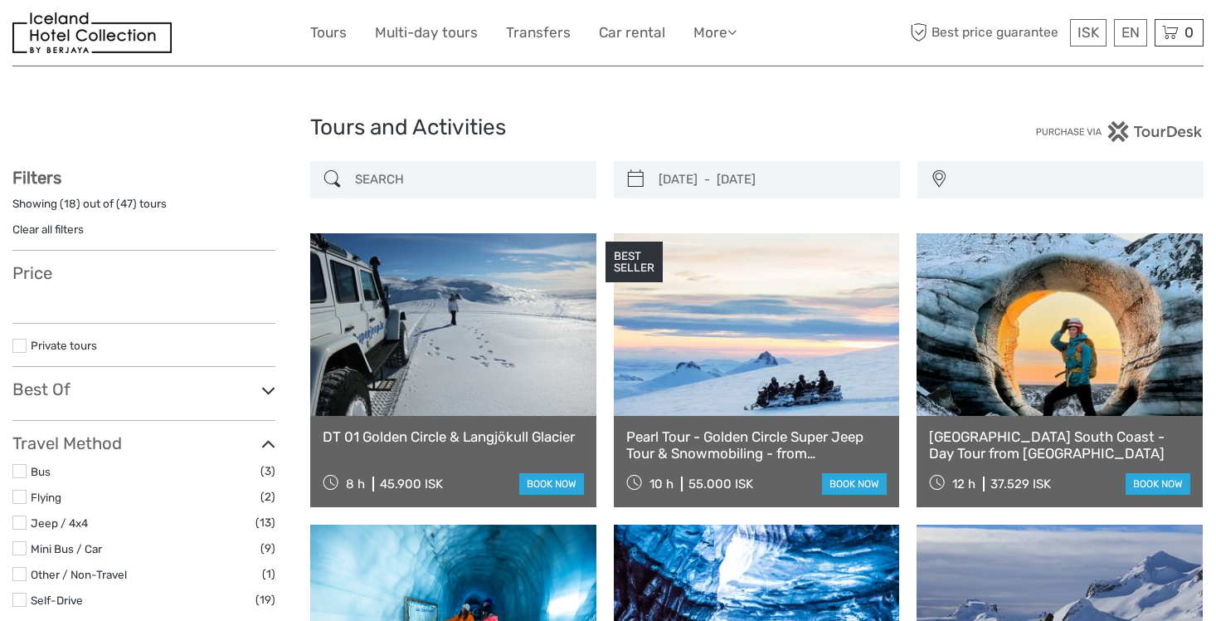
select select
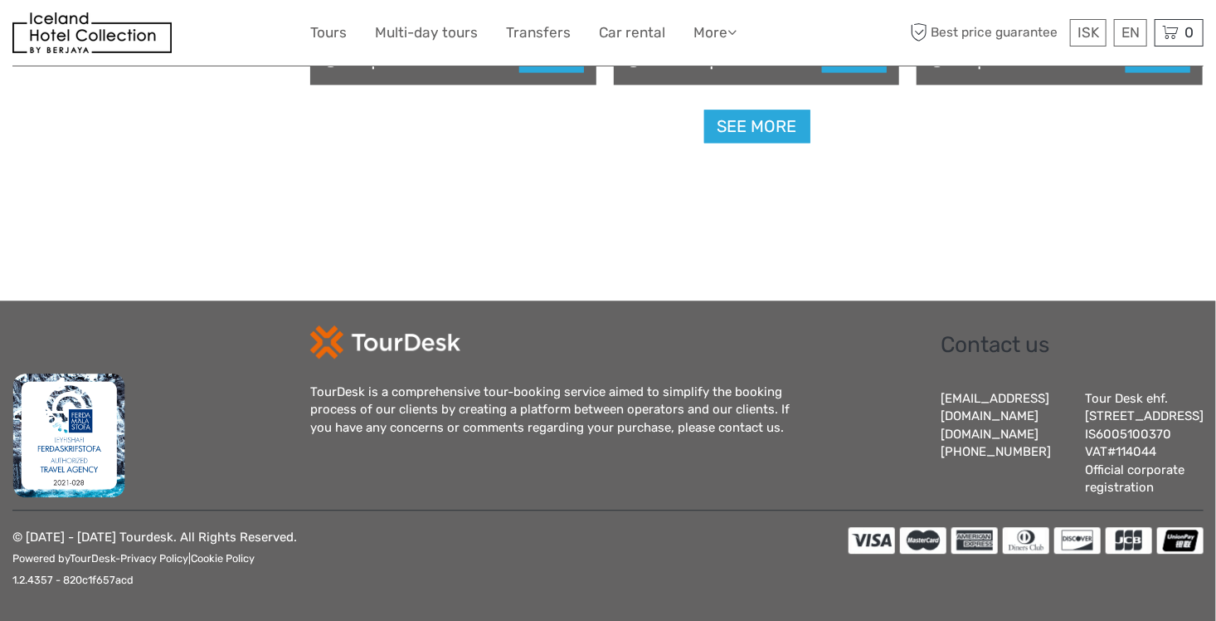
select select
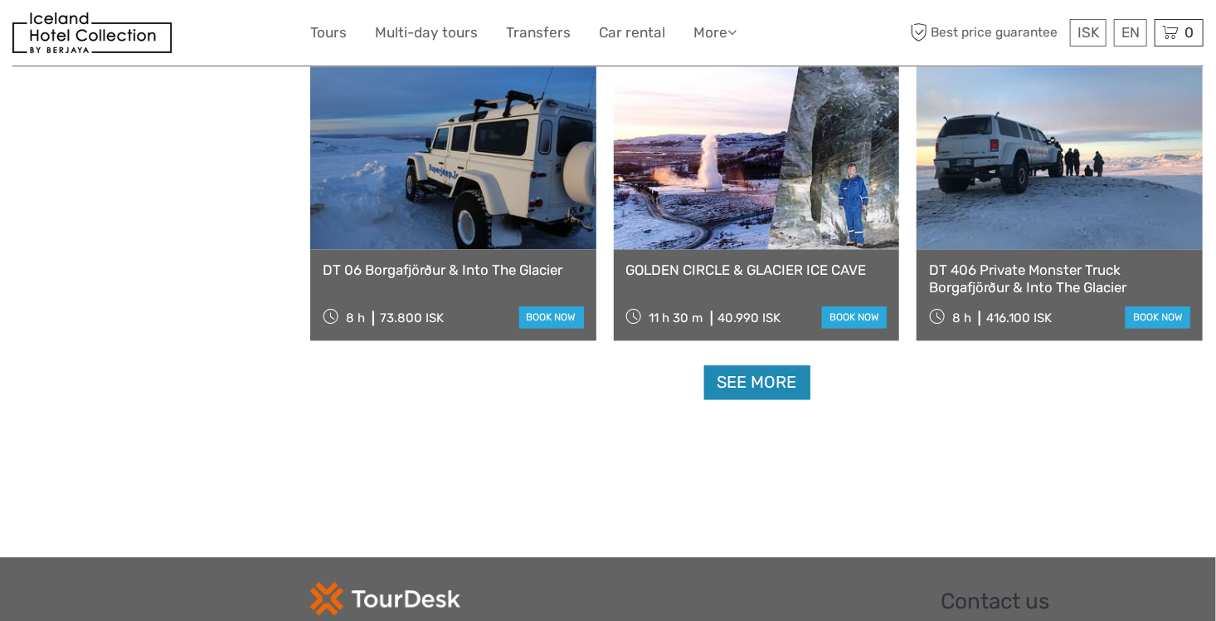
click at [771, 373] on link "See more" at bounding box center [757, 382] width 106 height 34
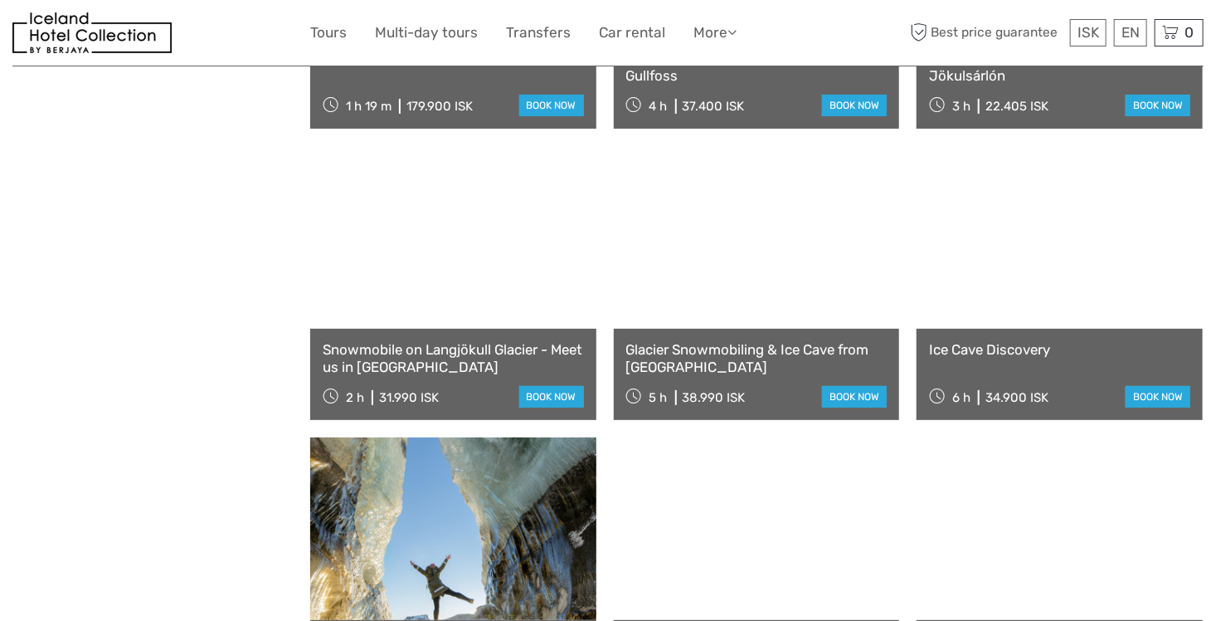
scroll to position [3040, 0]
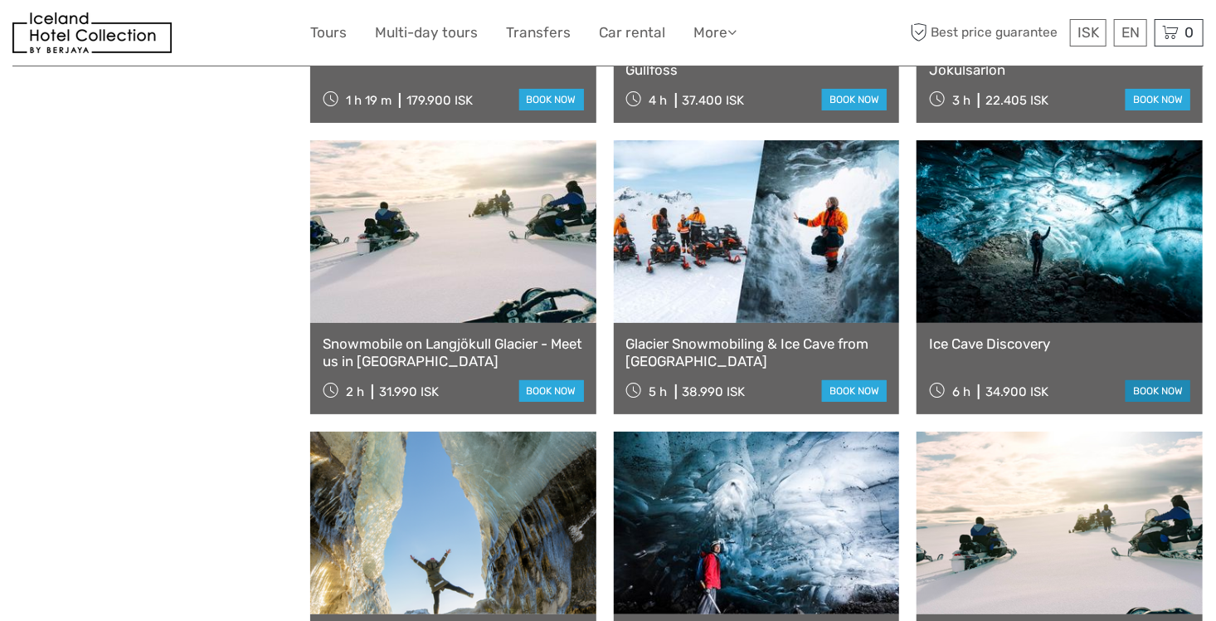
click at [1144, 386] on link "book now" at bounding box center [1158, 391] width 65 height 22
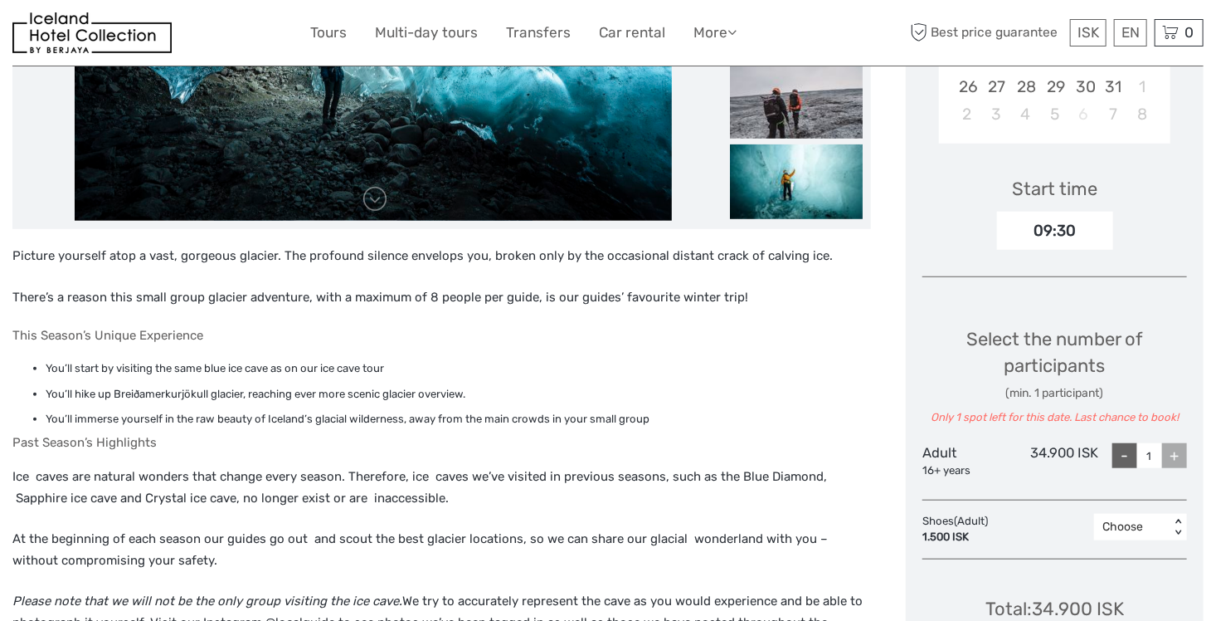
scroll to position [442, 0]
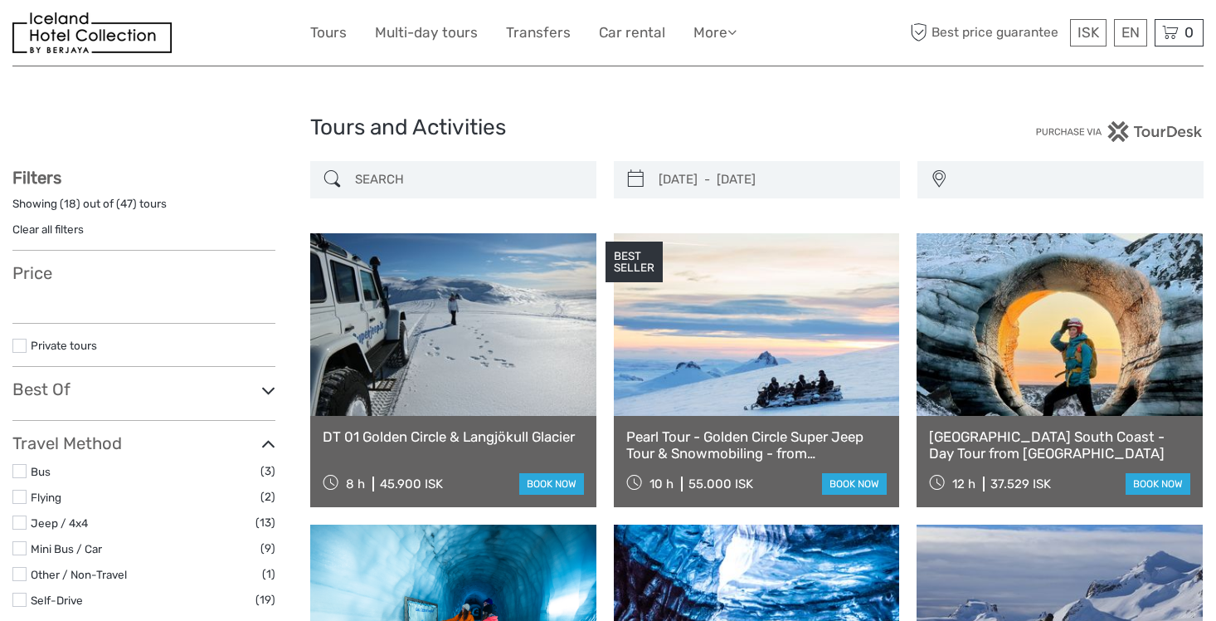
select select
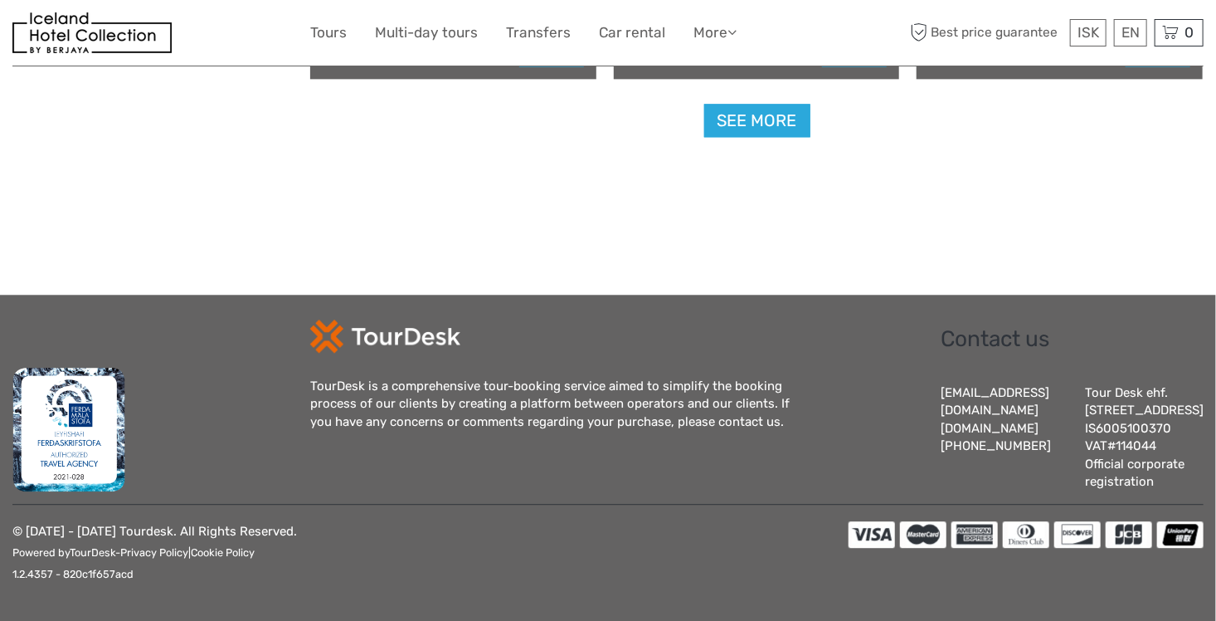
select select
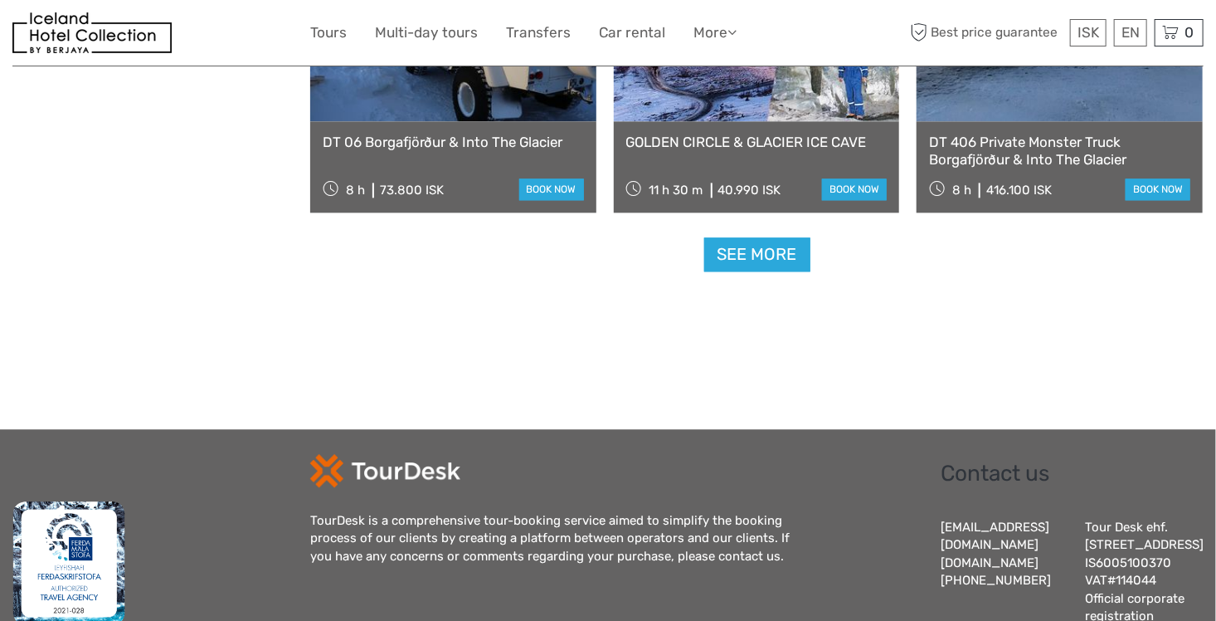
scroll to position [1716, 0]
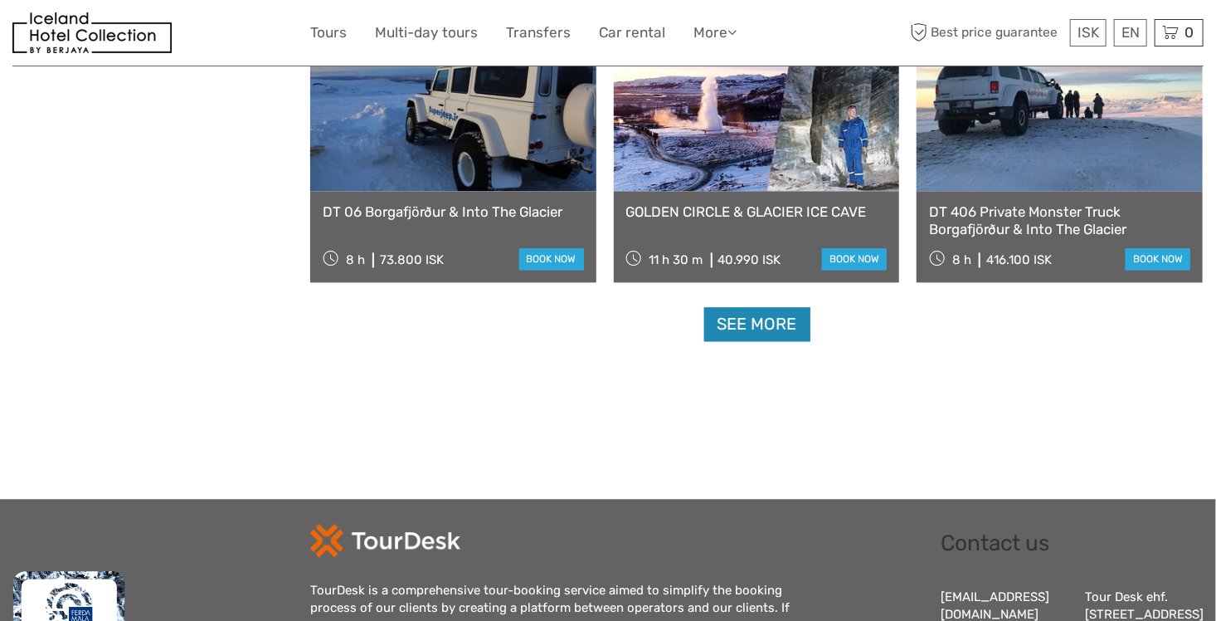
click at [764, 313] on link "See more" at bounding box center [757, 324] width 106 height 34
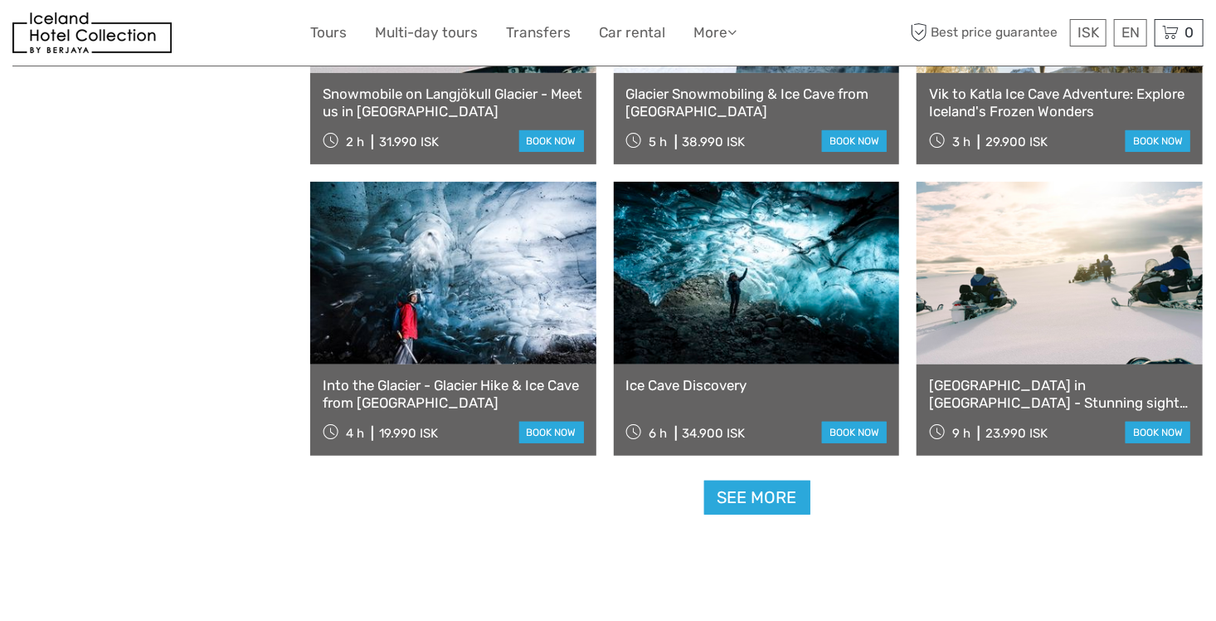
scroll to position [3318, 0]
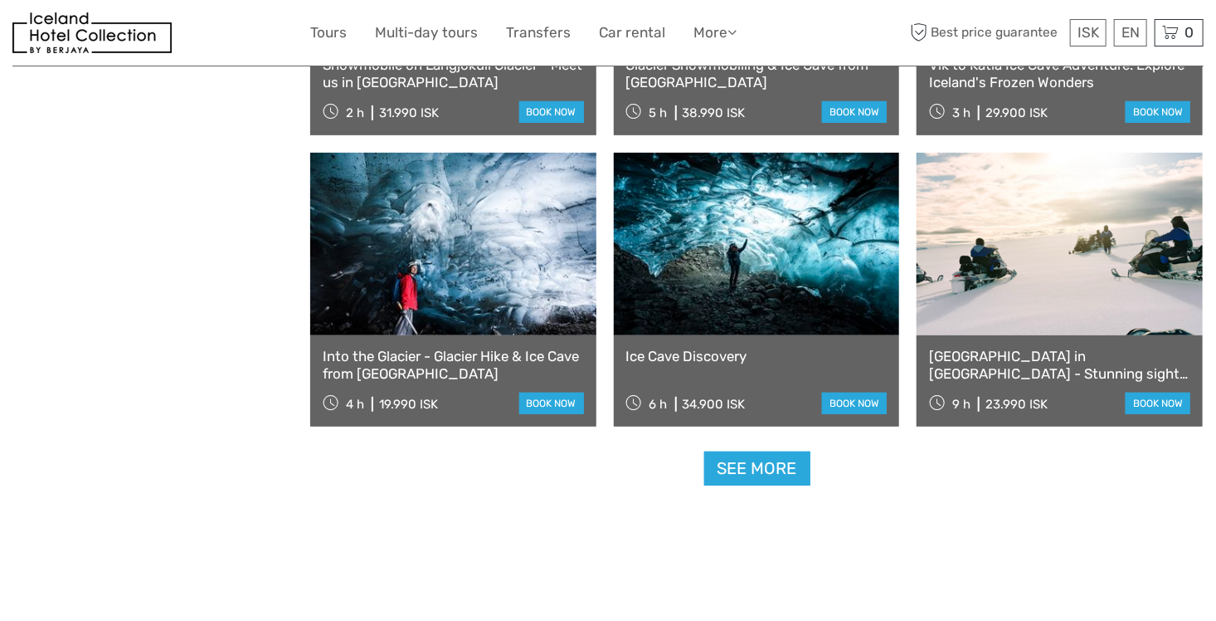
click at [767, 460] on link "See more" at bounding box center [757, 468] width 106 height 34
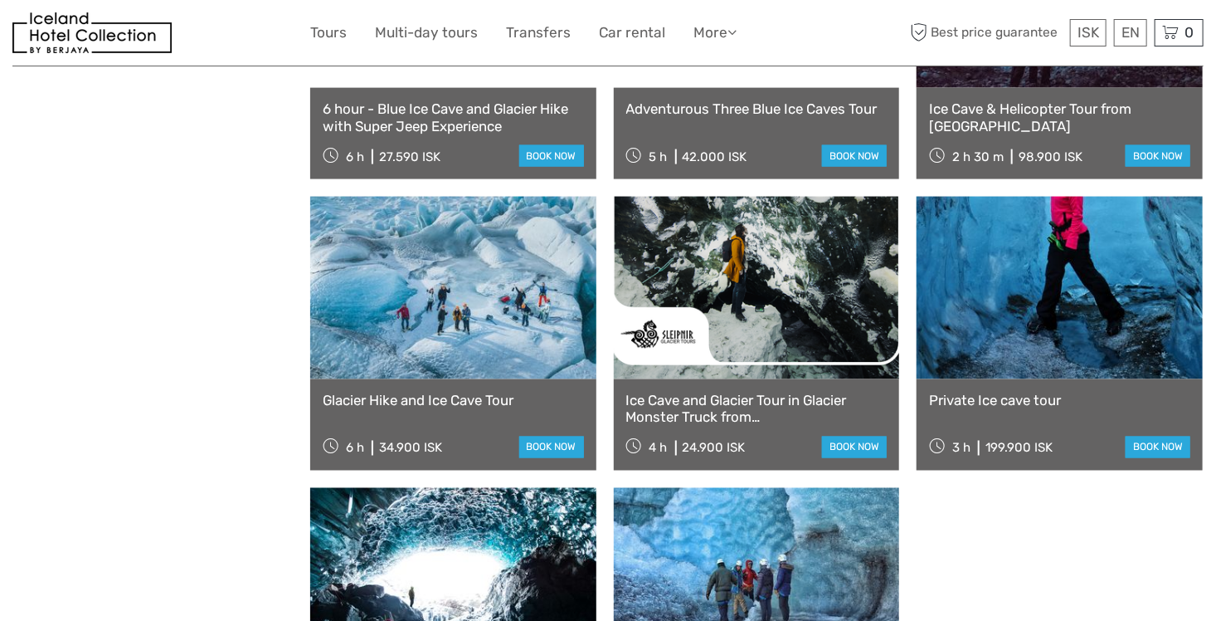
scroll to position [4369, 0]
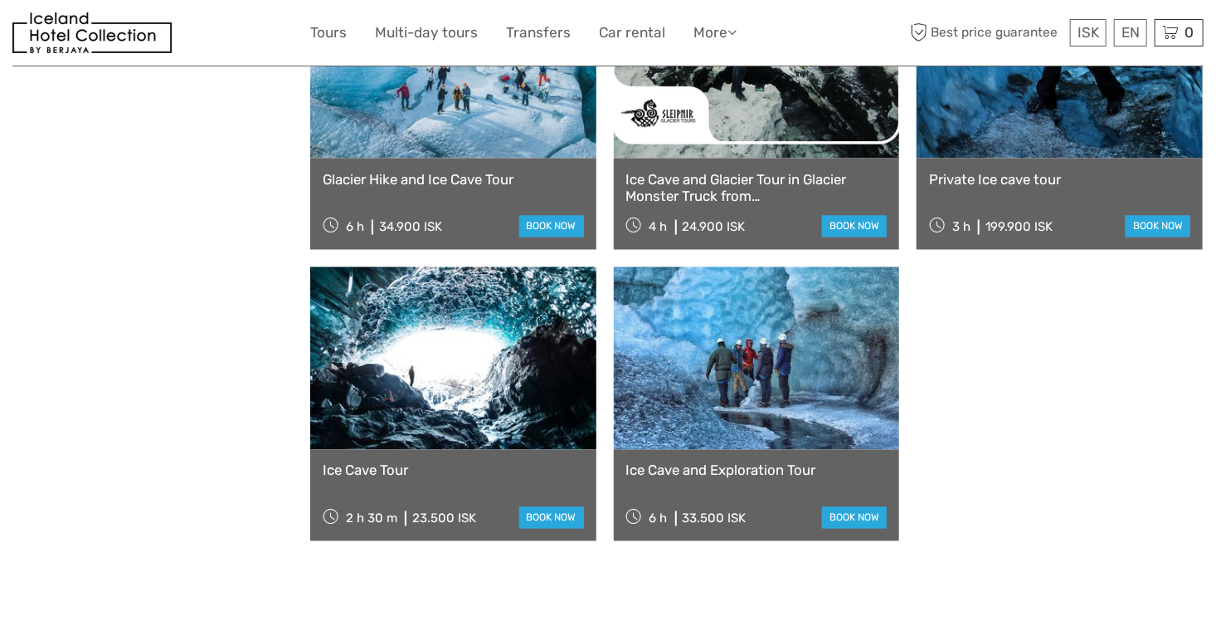
click at [465, 396] on link at bounding box center [453, 358] width 286 height 183
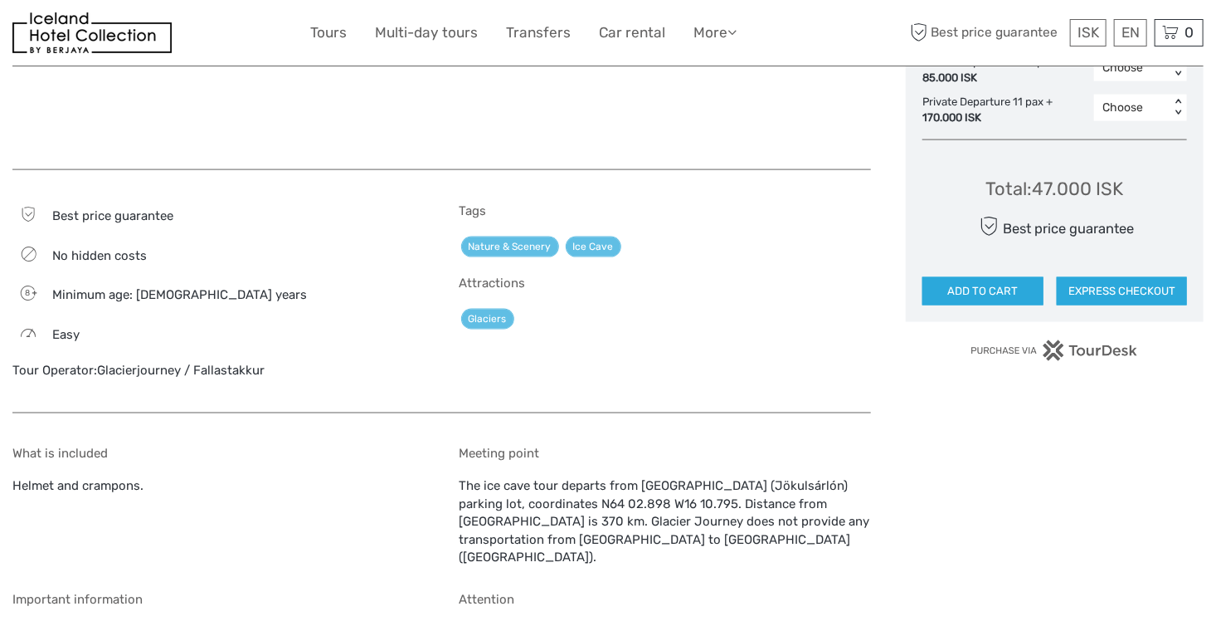
scroll to position [1161, 0]
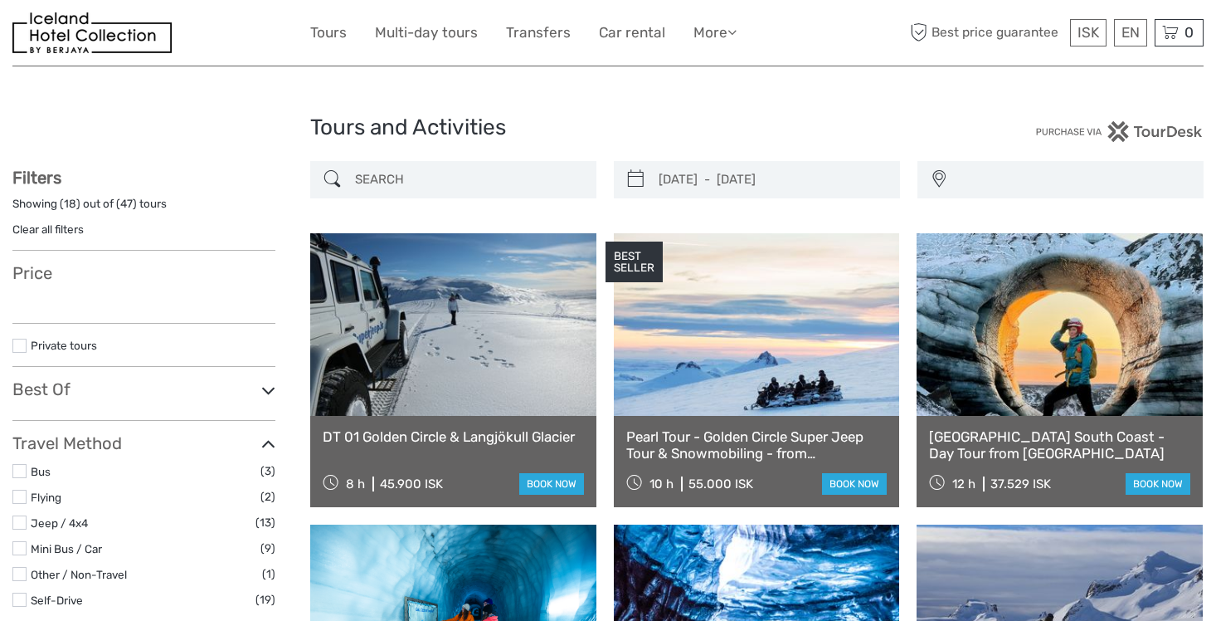
select select
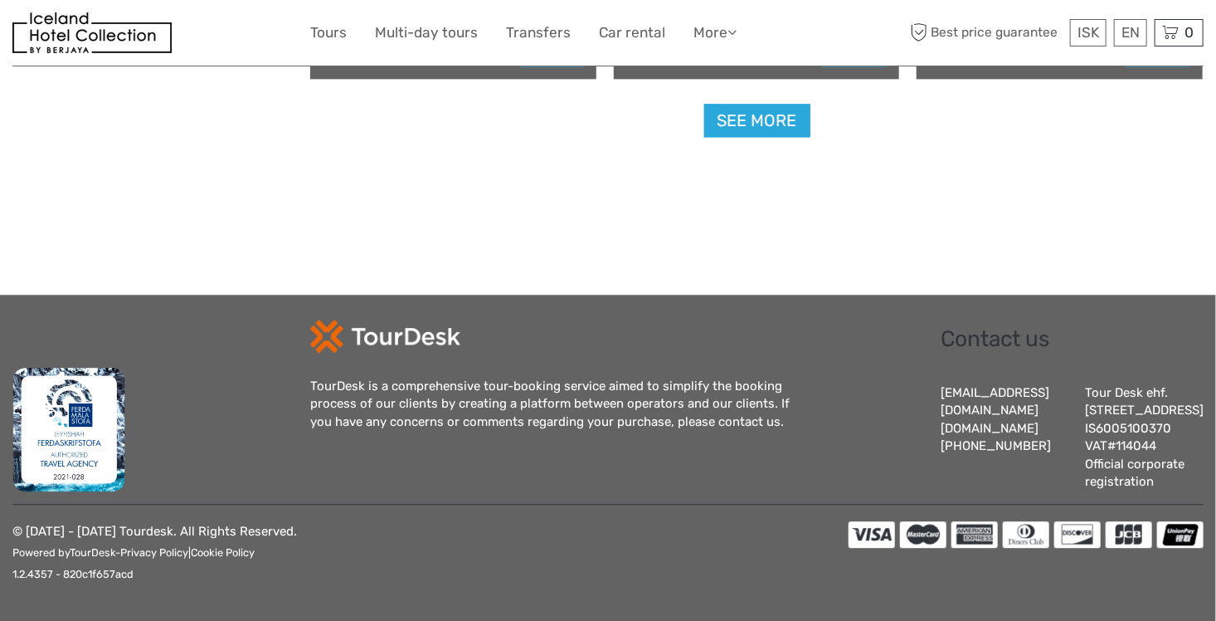
select select
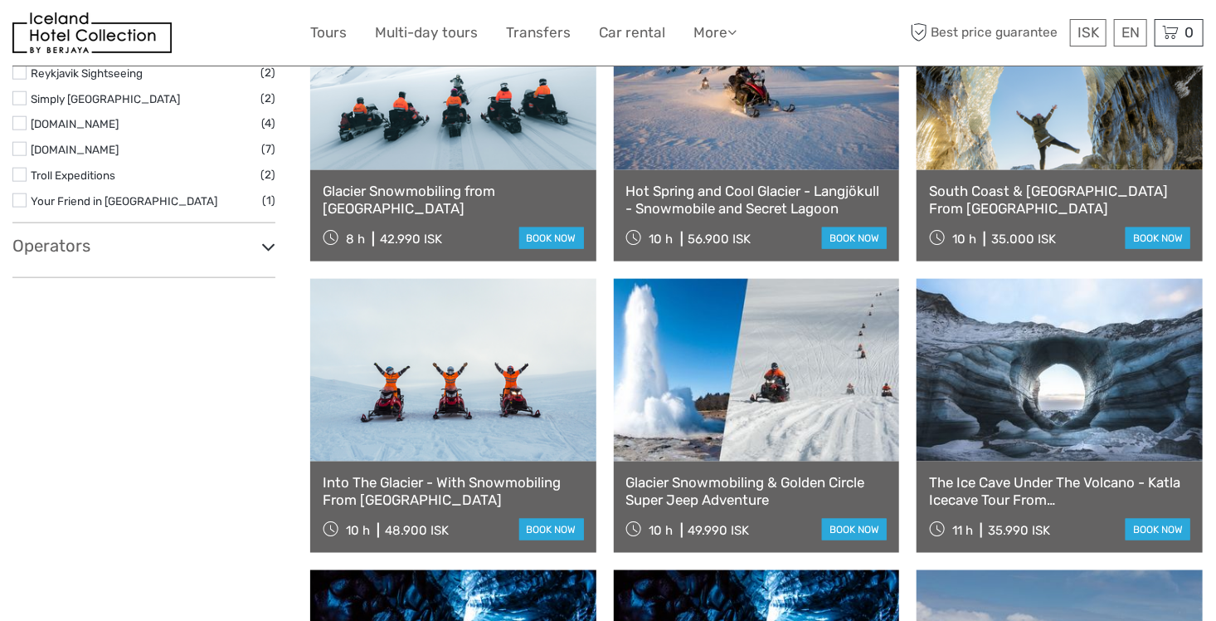
scroll to position [995, 0]
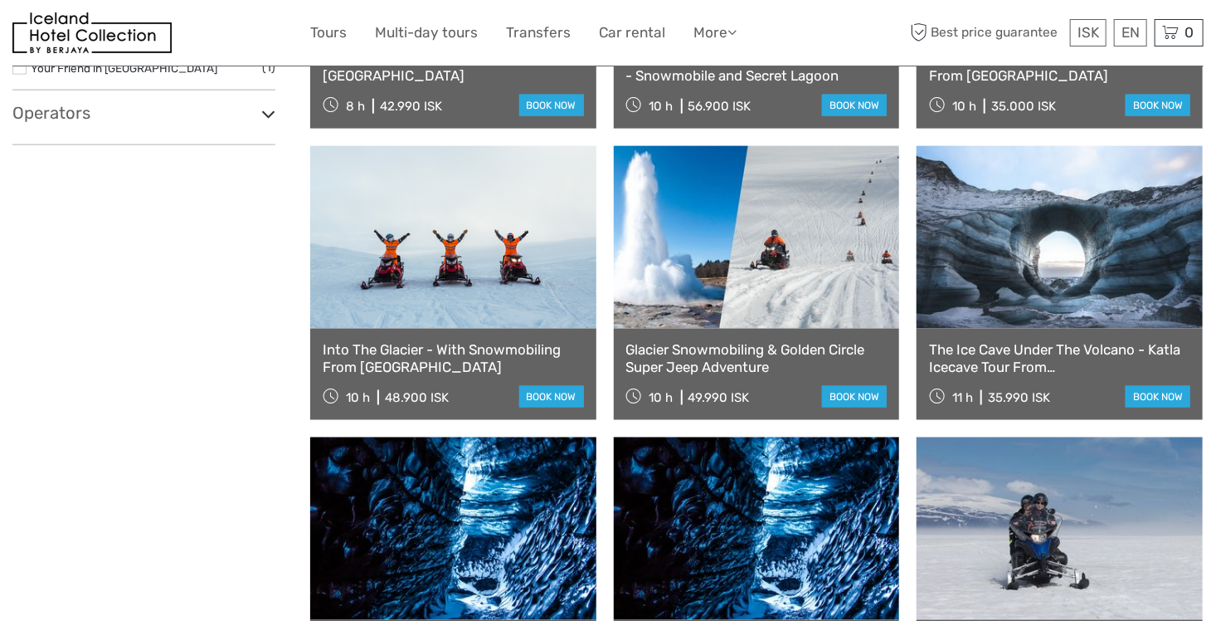
click at [274, 119] on icon at bounding box center [268, 114] width 14 height 22
